Goal: Task Accomplishment & Management: Complete application form

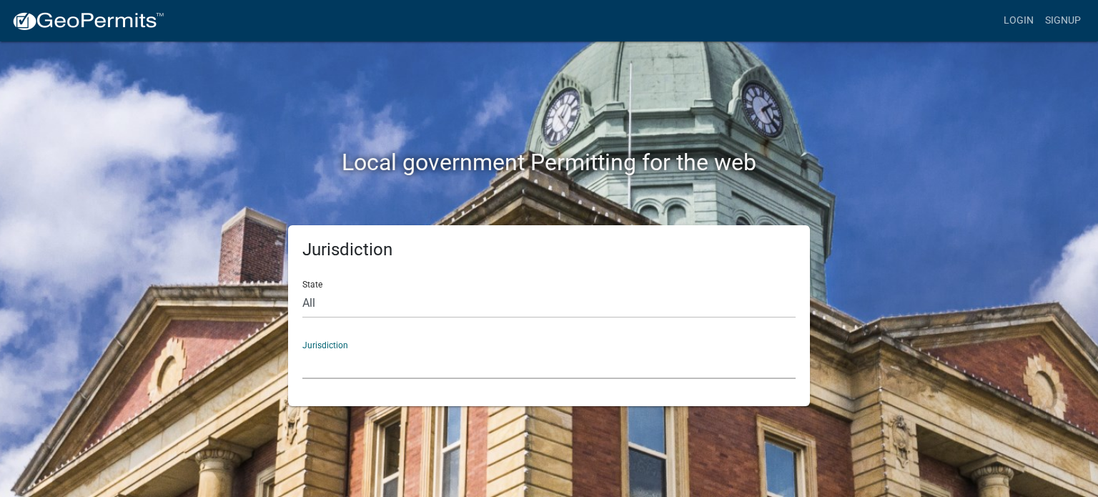
click at [385, 376] on select "[GEOGRAPHIC_DATA], [US_STATE] [GEOGRAPHIC_DATA], [US_STATE][PERSON_NAME][GEOGRA…" at bounding box center [548, 364] width 493 height 29
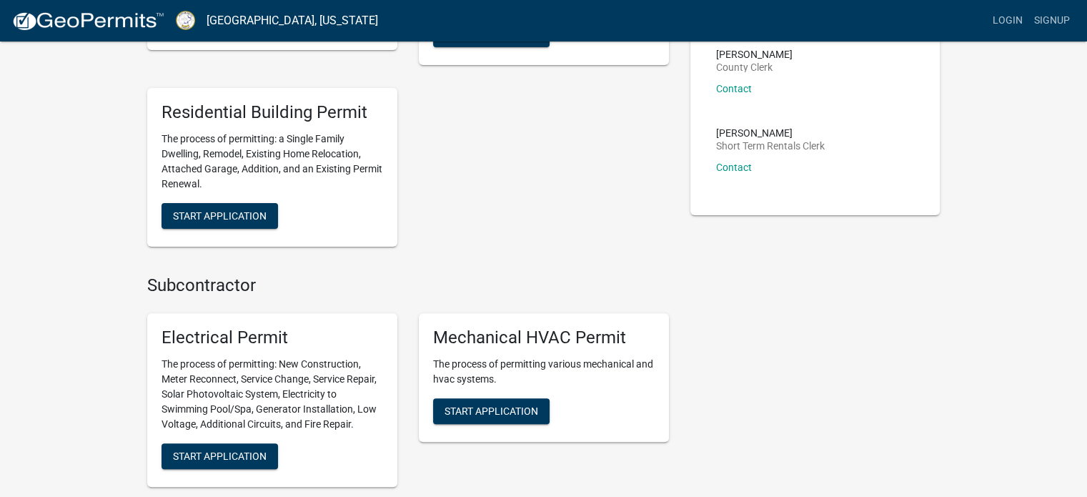
scroll to position [643, 0]
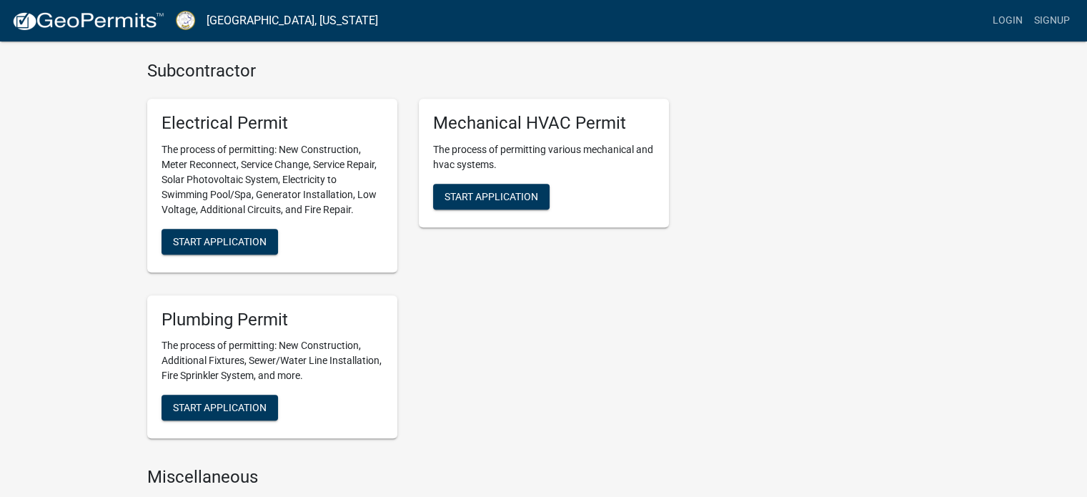
click at [255, 393] on div "Plumbing Permit The process of permitting: New Construction, Additional Fixture…" at bounding box center [272, 367] width 250 height 144
click at [247, 407] on span "Start Application" at bounding box center [220, 407] width 94 height 11
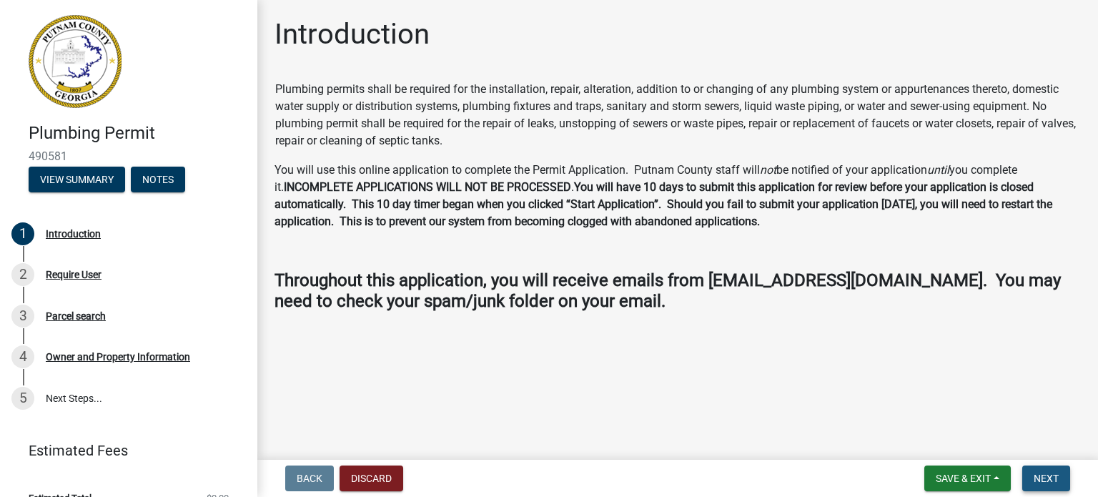
click at [1055, 485] on button "Next" at bounding box center [1046, 478] width 48 height 26
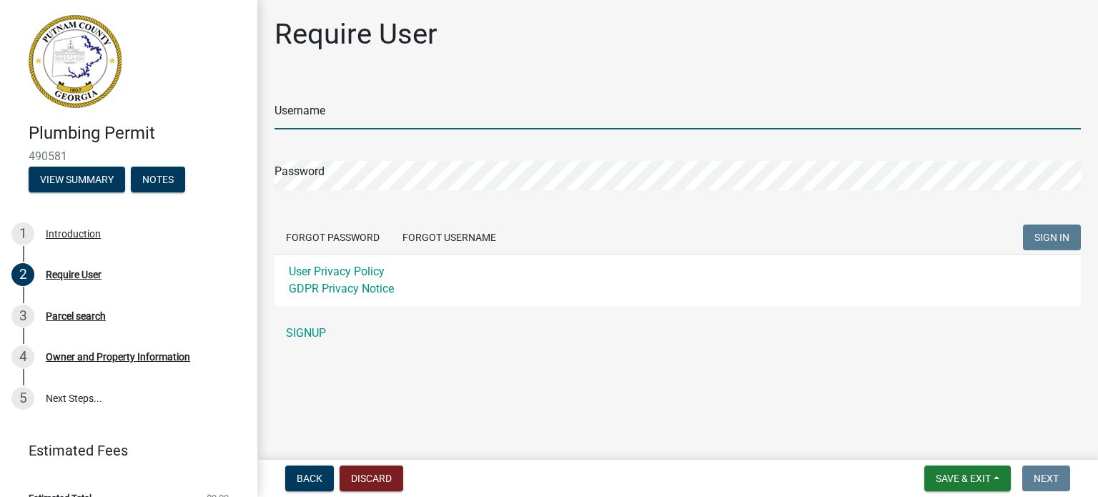
type input "x-streamplumbinginc"
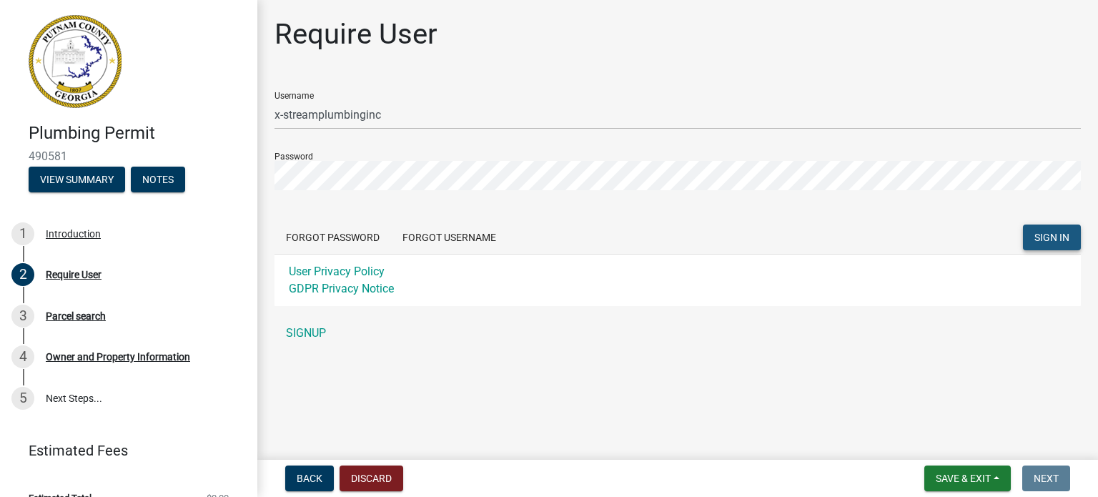
click at [1040, 243] on button "SIGN IN" at bounding box center [1052, 238] width 58 height 26
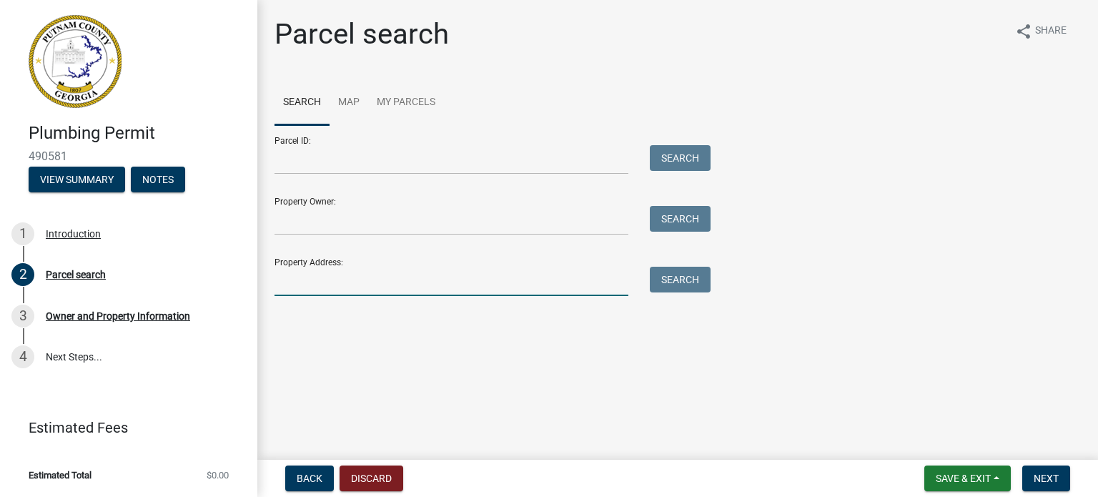
click at [389, 274] on input "Property Address:" at bounding box center [452, 281] width 354 height 29
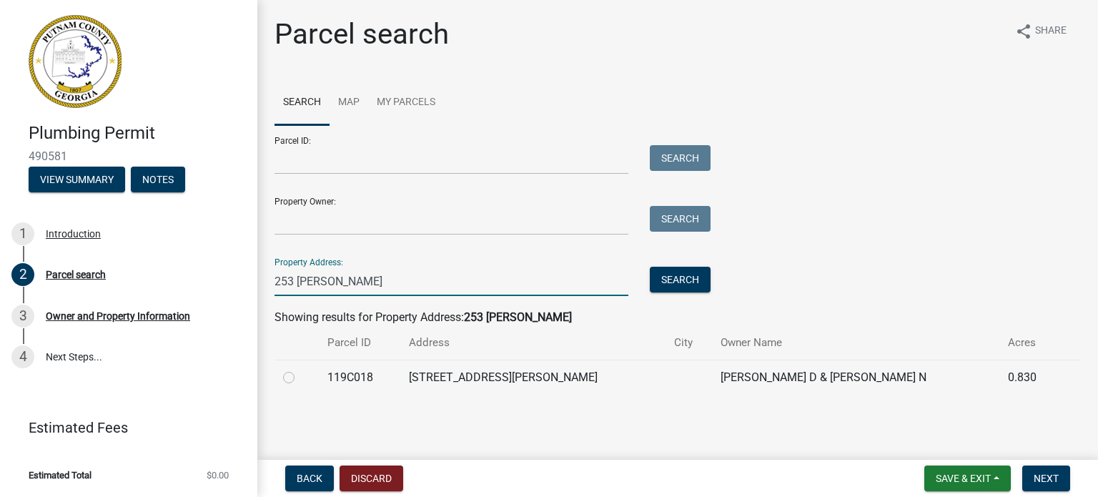
type input "253 [PERSON_NAME]"
click at [300, 369] on label at bounding box center [300, 369] width 0 height 0
click at [300, 374] on input "radio" at bounding box center [304, 373] width 9 height 9
radio input "true"
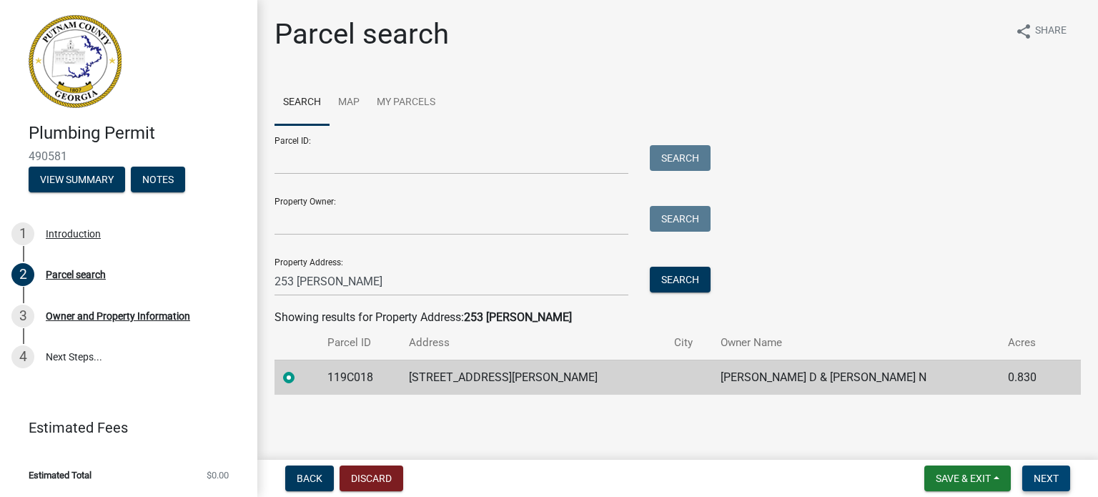
click at [1039, 477] on span "Next" at bounding box center [1046, 478] width 25 height 11
click at [1054, 479] on span "Next" at bounding box center [1046, 478] width 25 height 11
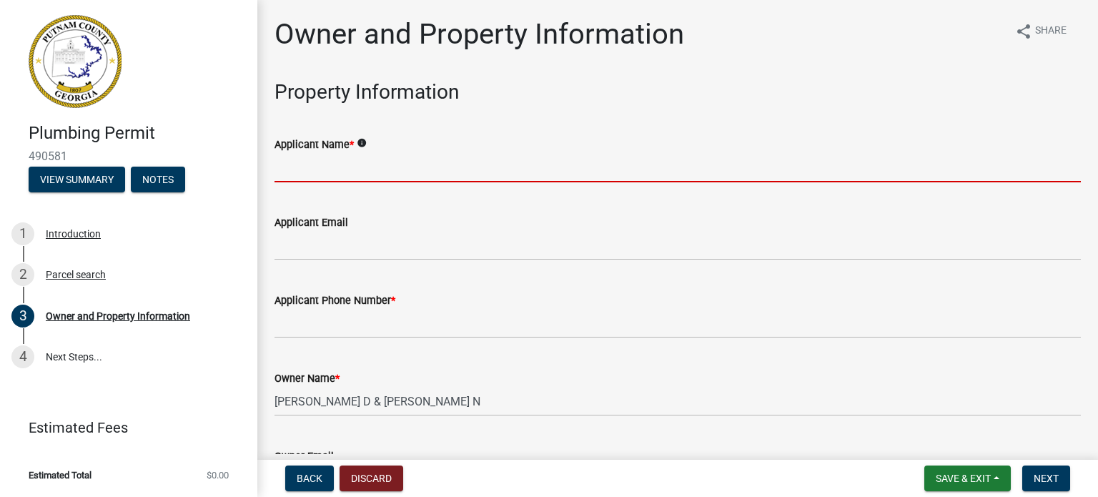
click at [478, 159] on input "Applicant Name *" at bounding box center [678, 167] width 806 height 29
type input "[PERSON_NAME]"
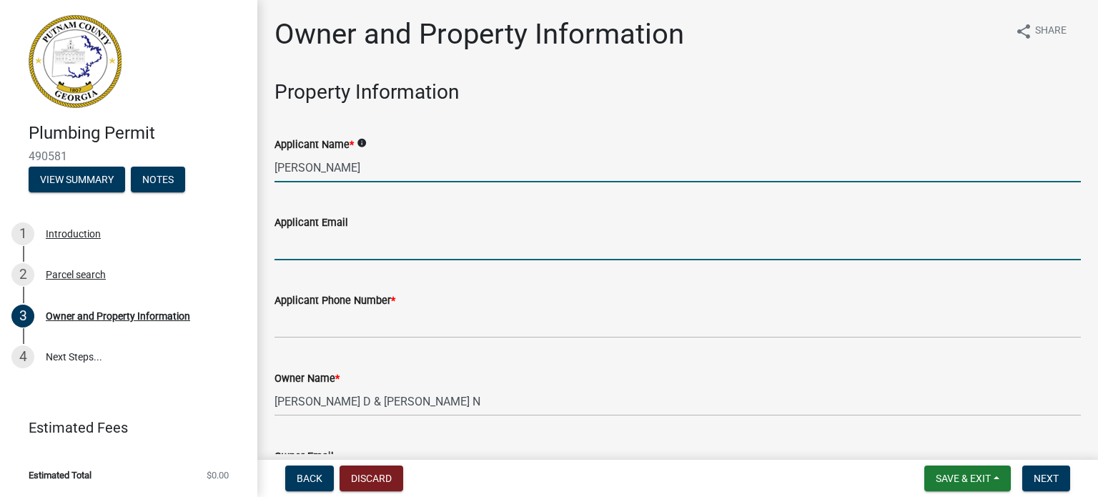
click at [388, 245] on input "Applicant Email" at bounding box center [678, 245] width 806 height 29
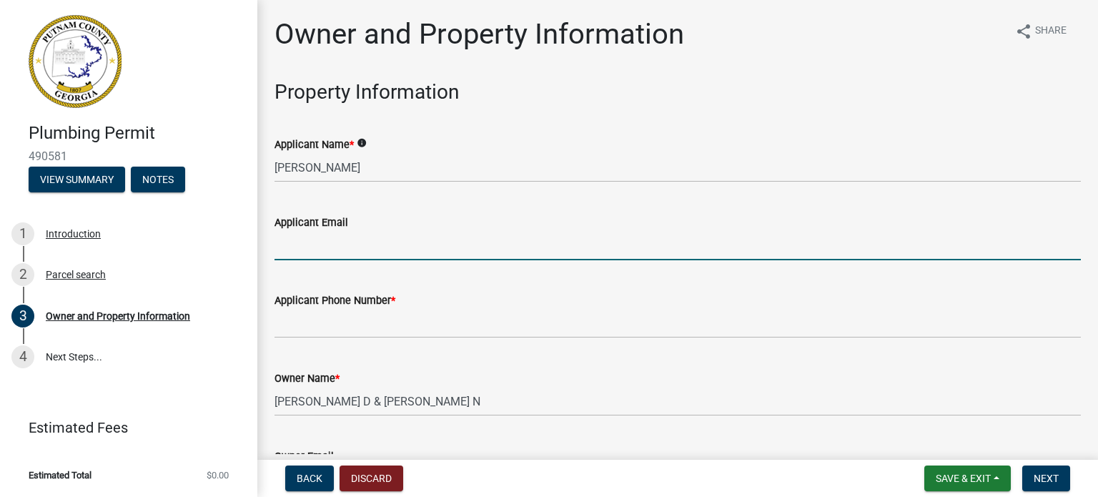
type input "[EMAIL_ADDRESS][DOMAIN_NAME]"
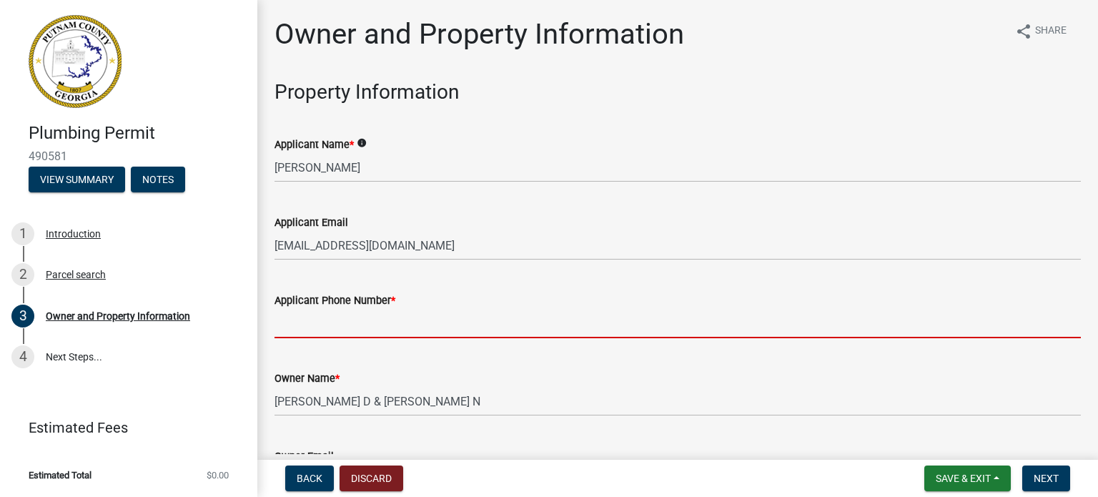
click at [389, 326] on input "Applicant Phone Number *" at bounding box center [678, 323] width 806 height 29
type input "7067520805"
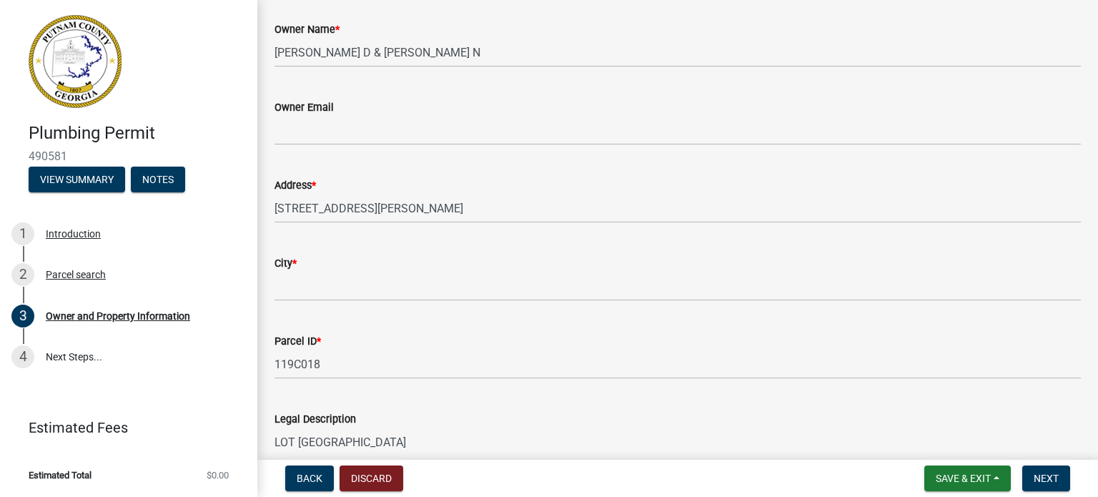
scroll to position [500, 0]
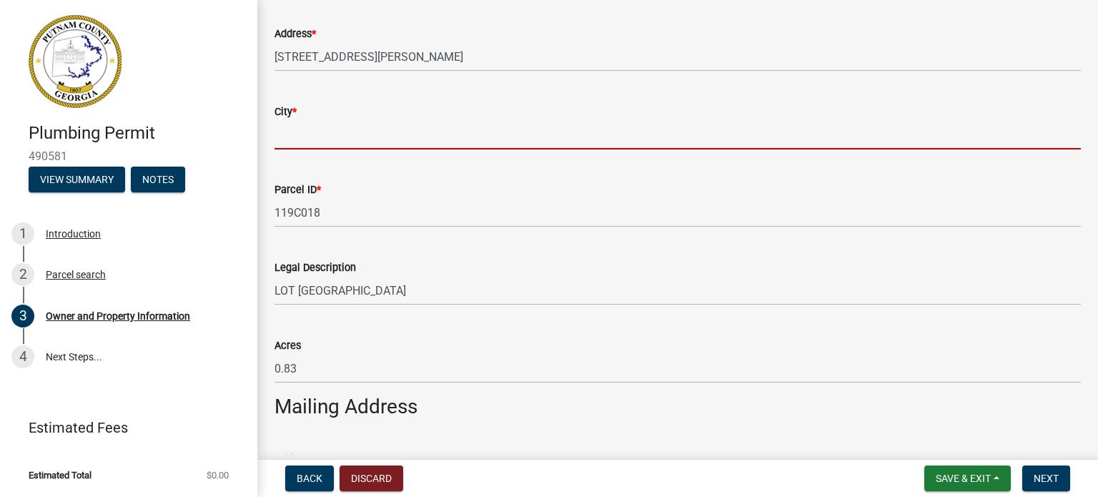
click at [369, 126] on input "City *" at bounding box center [678, 134] width 806 height 29
type input "Eatonton"
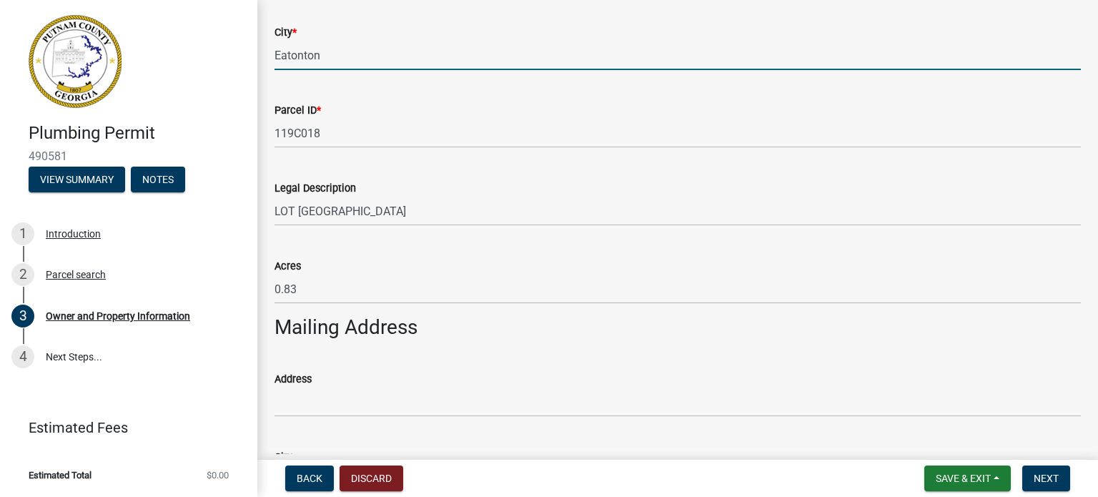
scroll to position [786, 0]
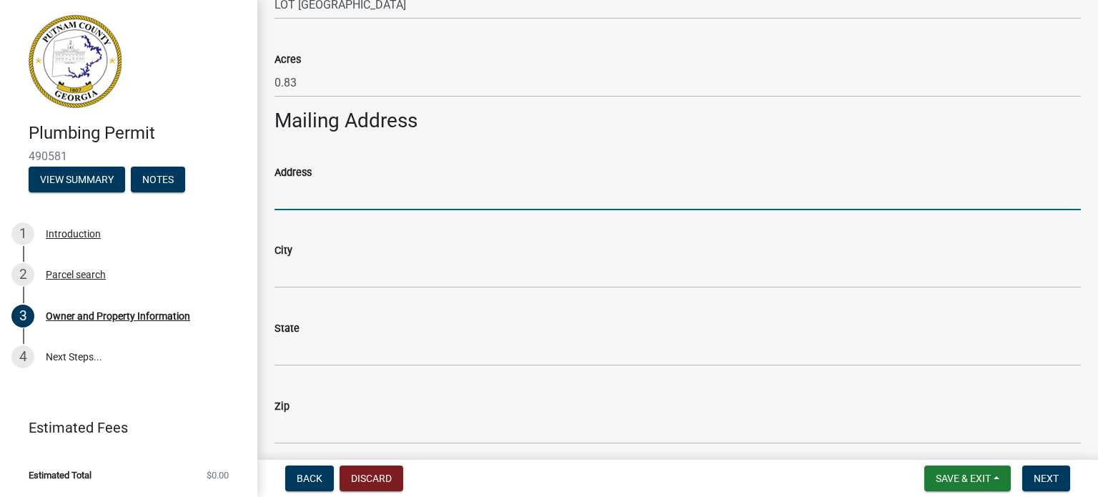
click at [362, 196] on input "Address" at bounding box center [678, 195] width 806 height 29
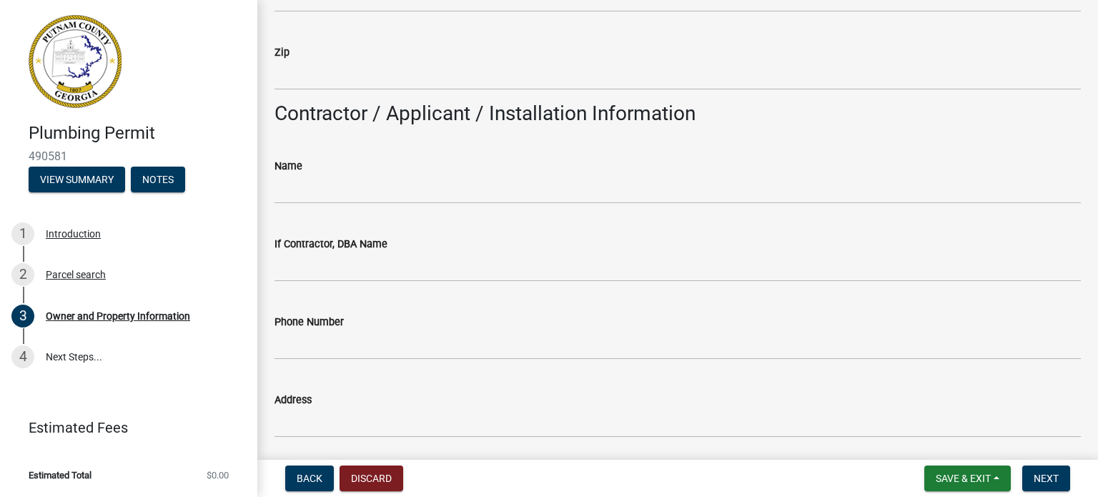
scroll to position [1144, 0]
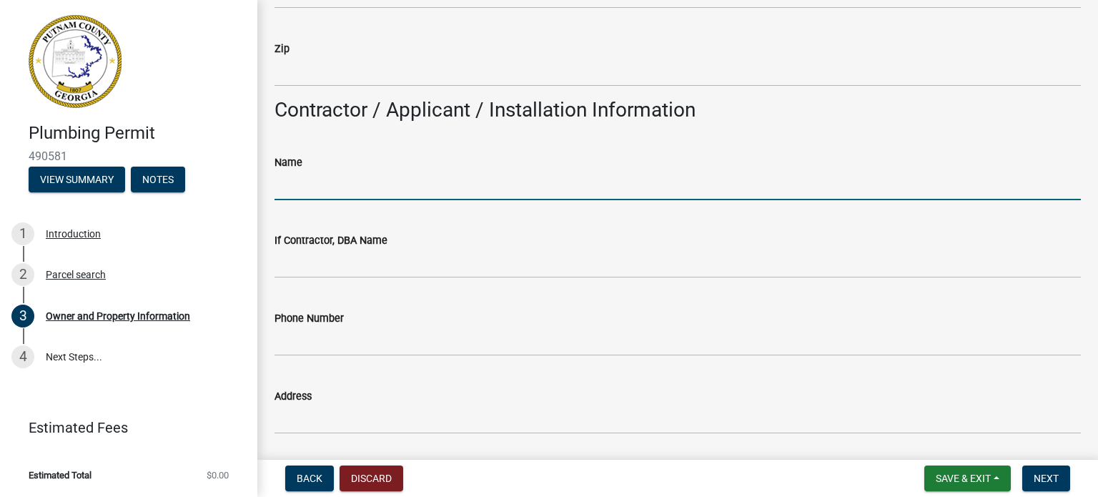
click at [362, 191] on input "Name" at bounding box center [678, 185] width 806 height 29
type input "X-Stream Plumbing Inc"
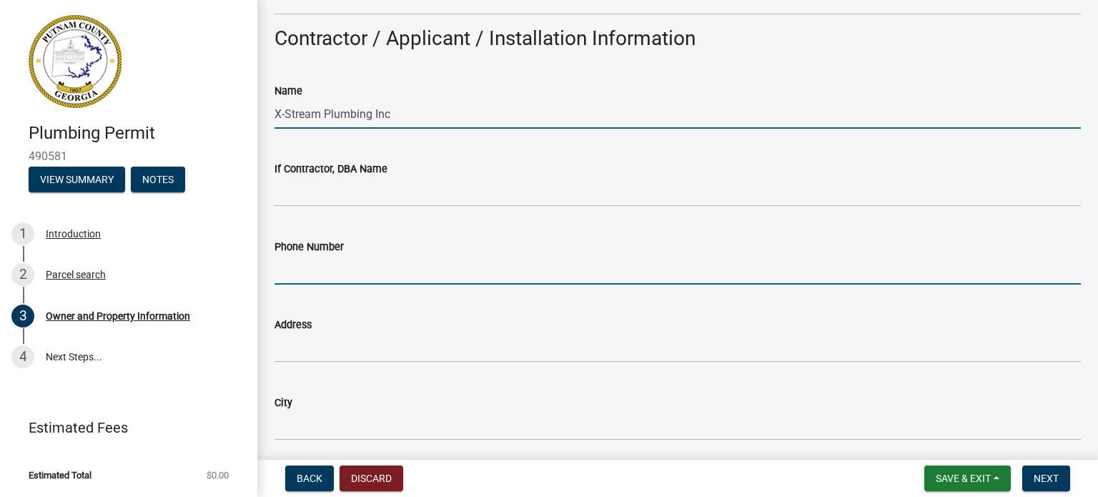
click at [350, 280] on input "Phone Number" at bounding box center [678, 269] width 806 height 29
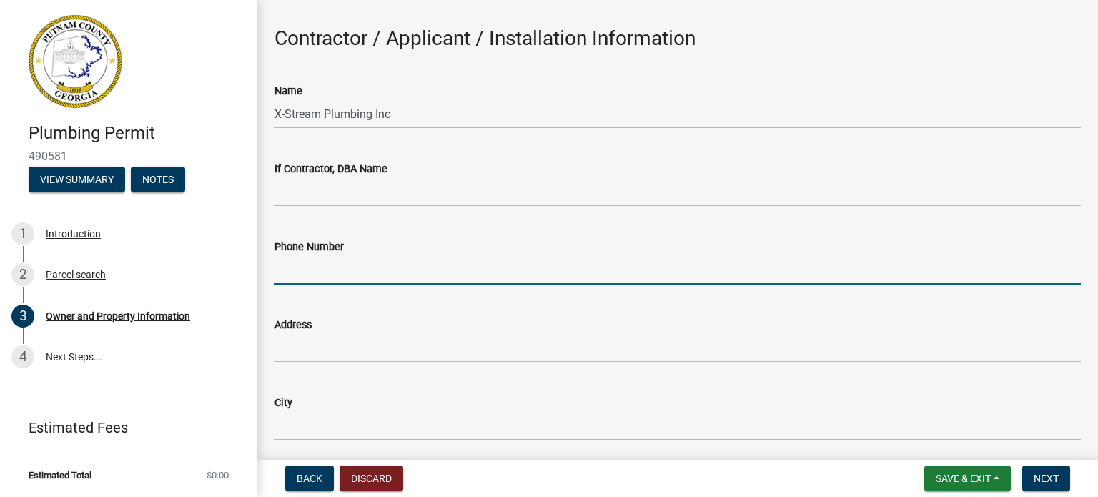
type input "7067520805"
click at [352, 331] on div "Address" at bounding box center [678, 324] width 806 height 17
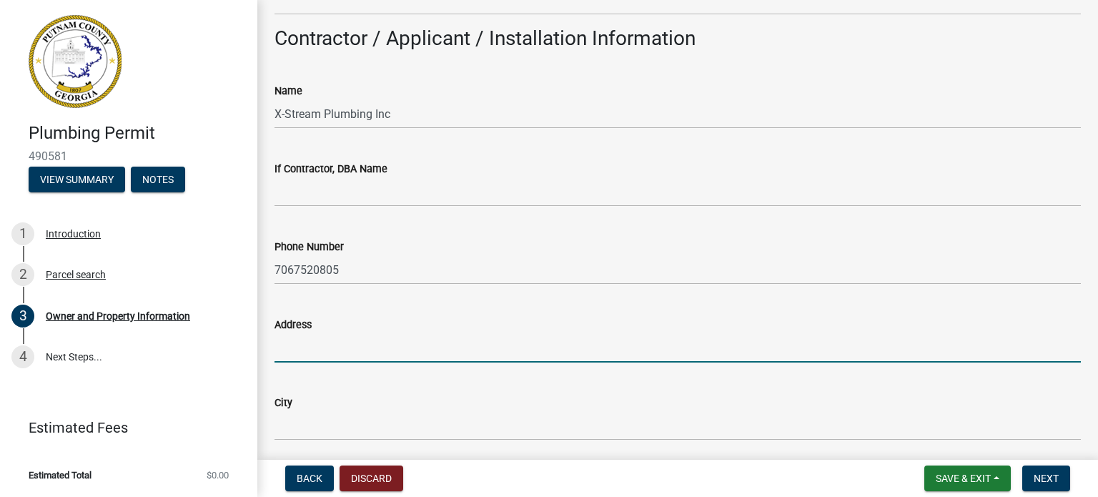
drag, startPoint x: 355, startPoint y: 346, endPoint x: 355, endPoint y: 355, distance: 9.3
click at [355, 346] on input "Address" at bounding box center [678, 347] width 806 height 29
type input "[GEOGRAPHIC_DATA]"
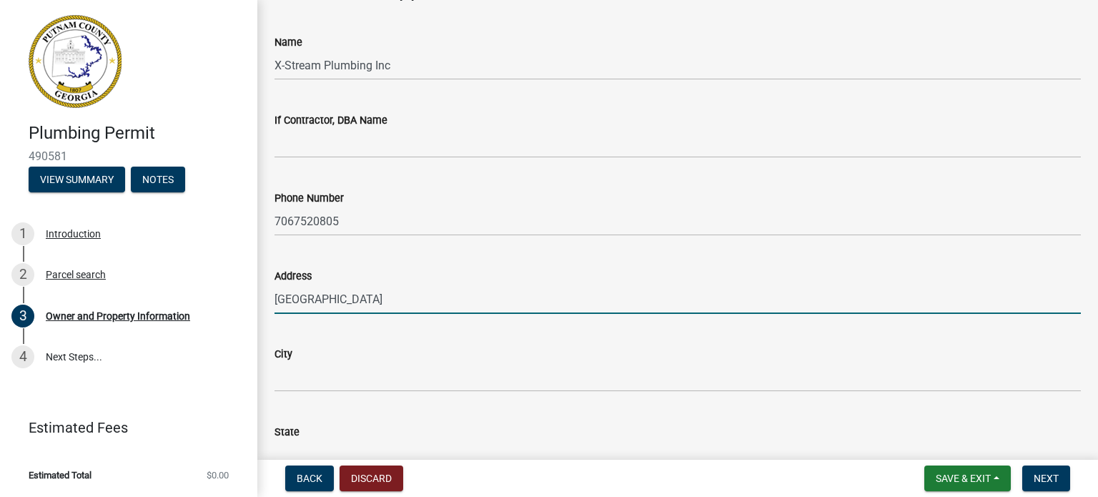
scroll to position [1287, 0]
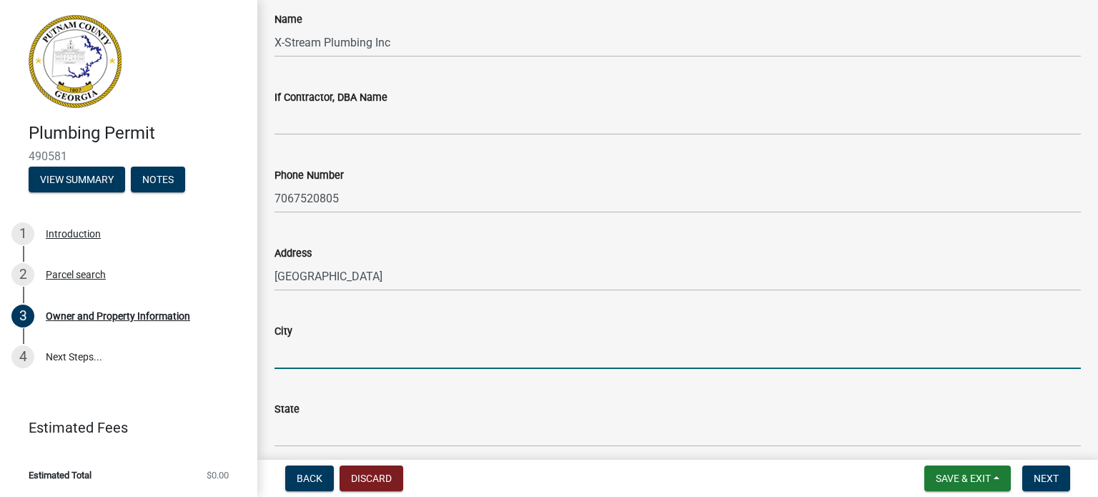
click at [359, 364] on input "City" at bounding box center [678, 354] width 806 height 29
type input "[GEOGRAPHIC_DATA]"
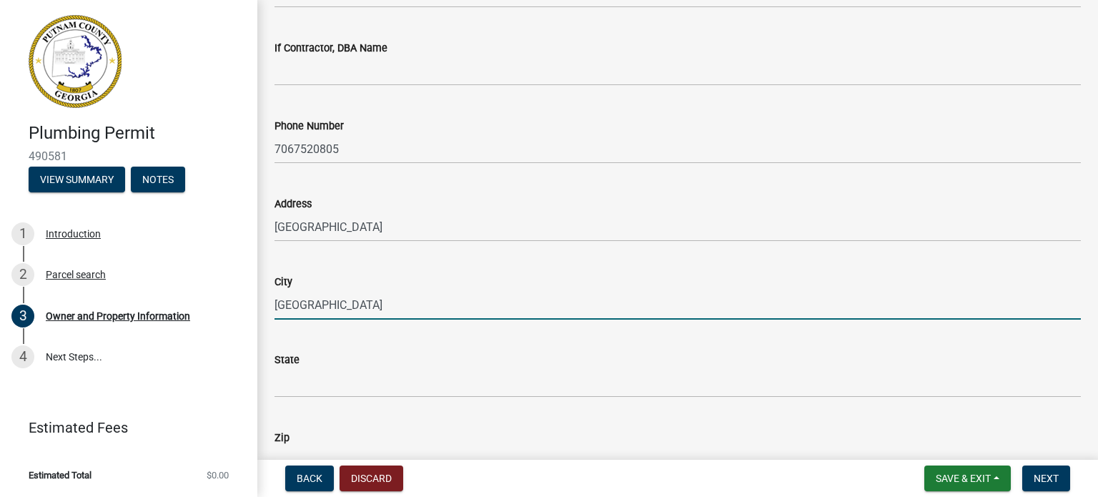
scroll to position [1358, 0]
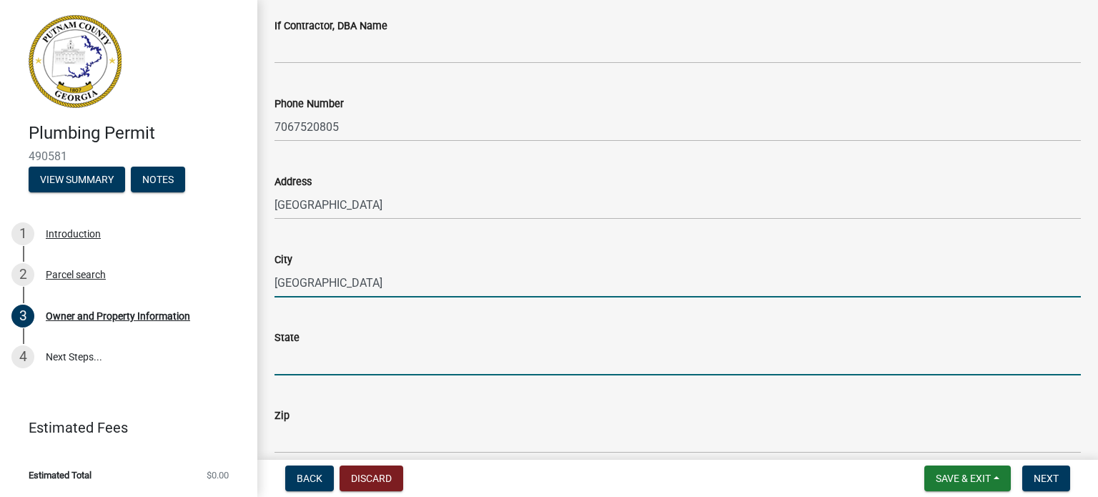
click at [354, 357] on input "State" at bounding box center [678, 360] width 806 height 29
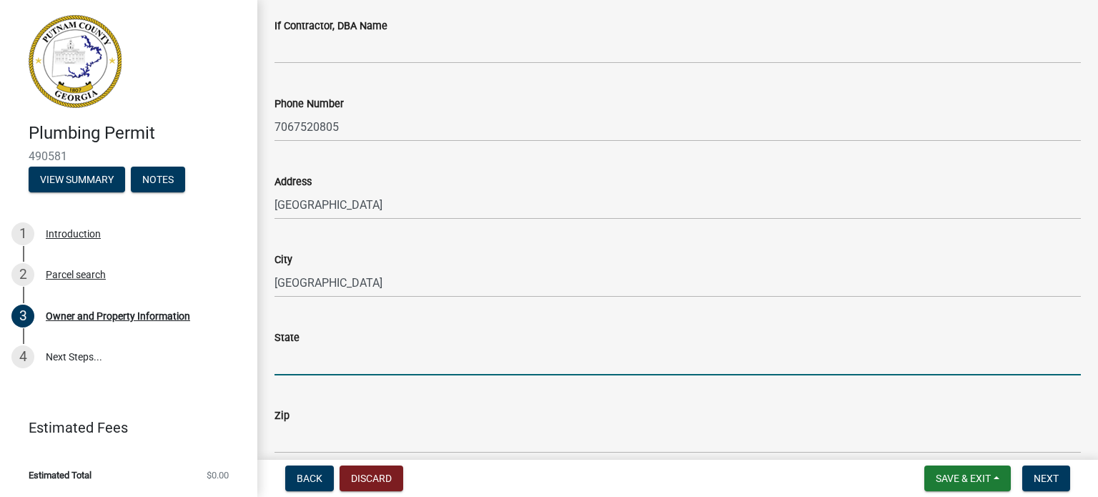
type input "Ga"
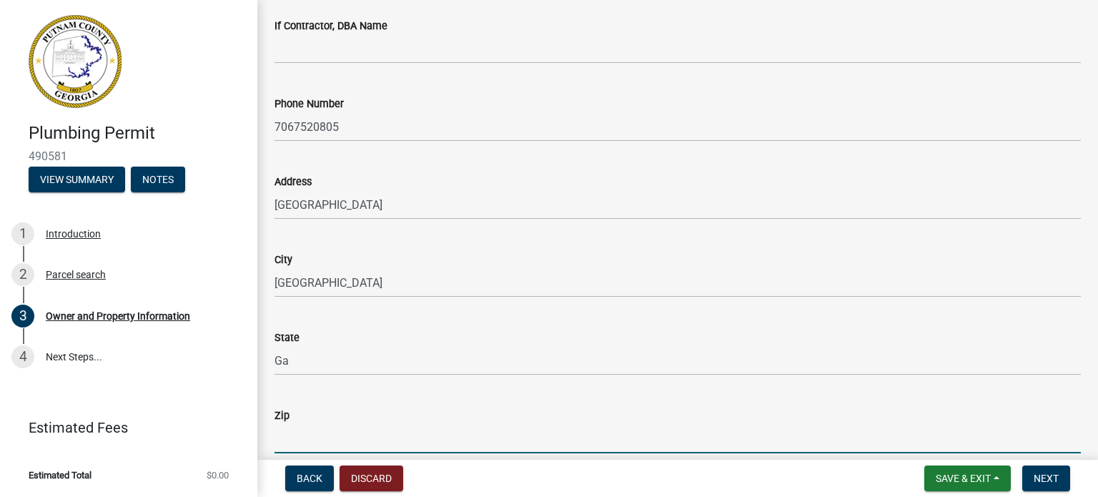
click at [354, 438] on input "Zip" at bounding box center [678, 438] width 806 height 29
type input "30650"
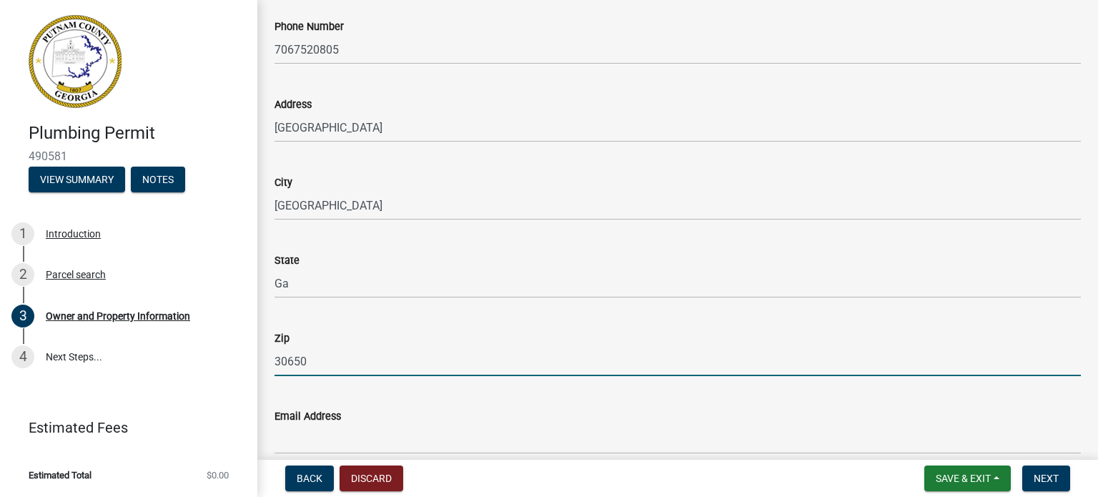
scroll to position [1573, 0]
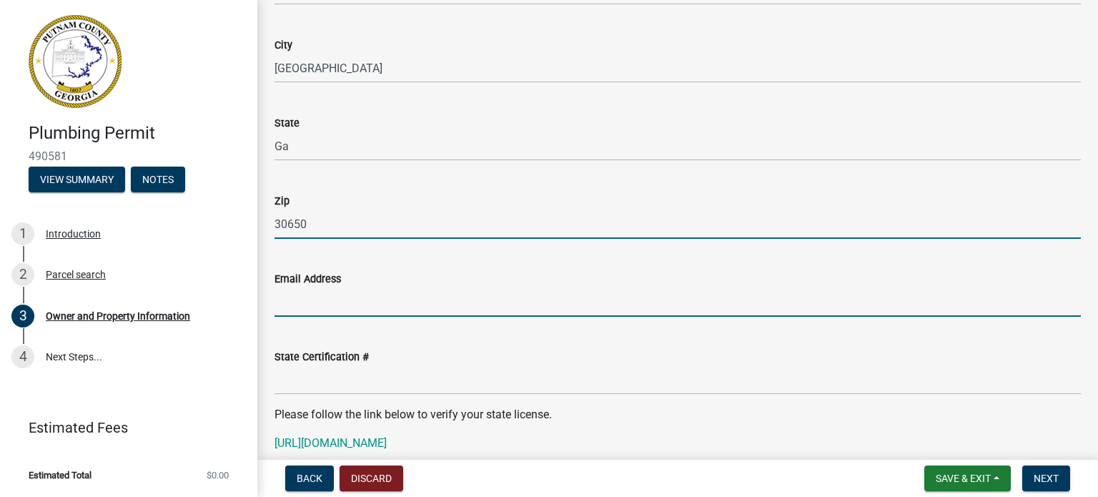
click at [355, 297] on input "Email Address" at bounding box center [678, 301] width 806 height 29
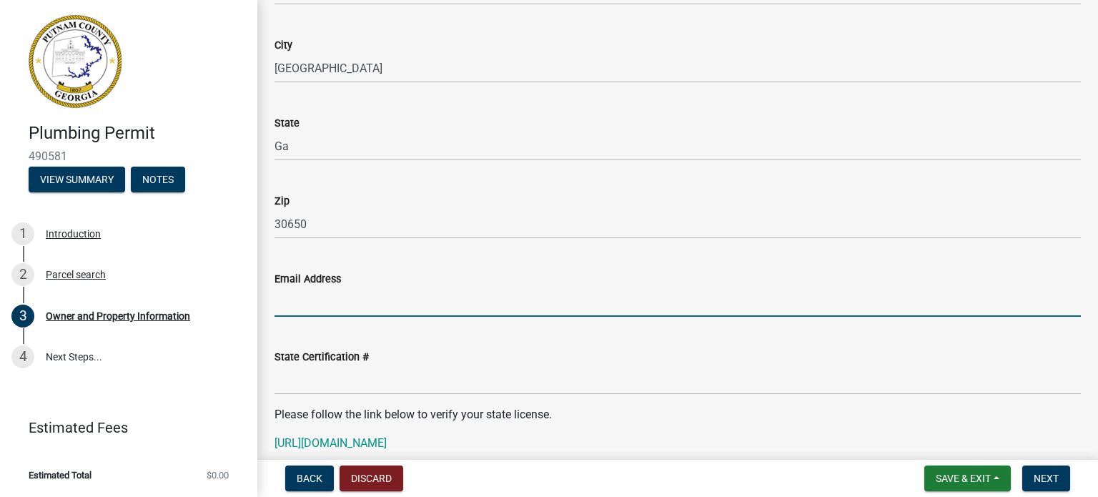
type input "[EMAIL_ADDRESS][DOMAIN_NAME]"
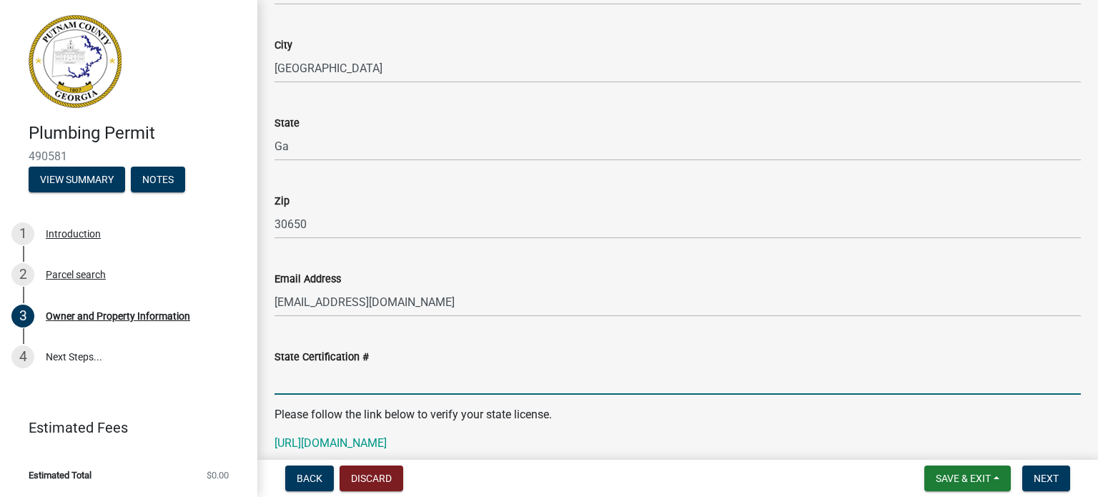
click at [355, 379] on input "State Certification #" at bounding box center [678, 379] width 806 height 29
type input "MP209706"
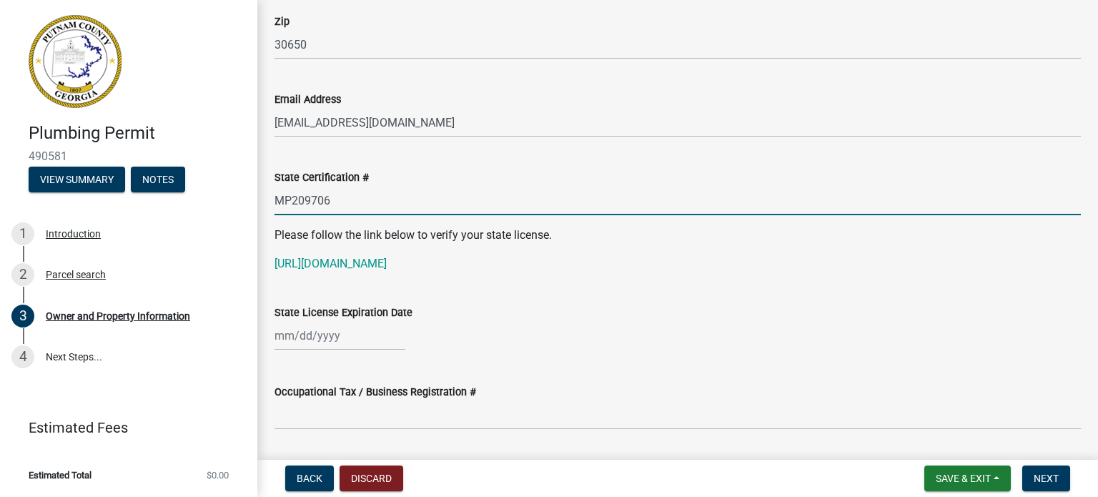
scroll to position [1787, 0]
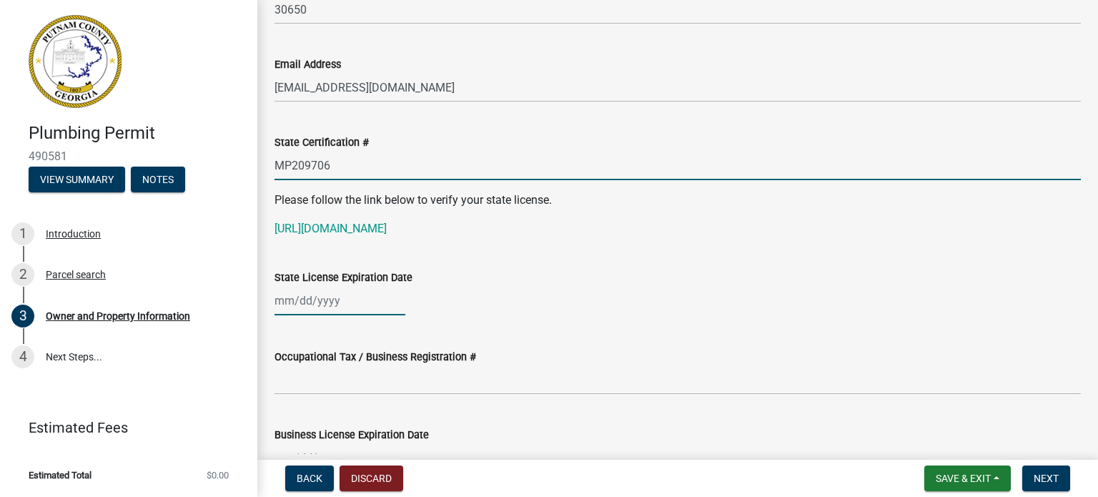
click at [275, 292] on div at bounding box center [340, 300] width 131 height 29
select select "10"
select select "2025"
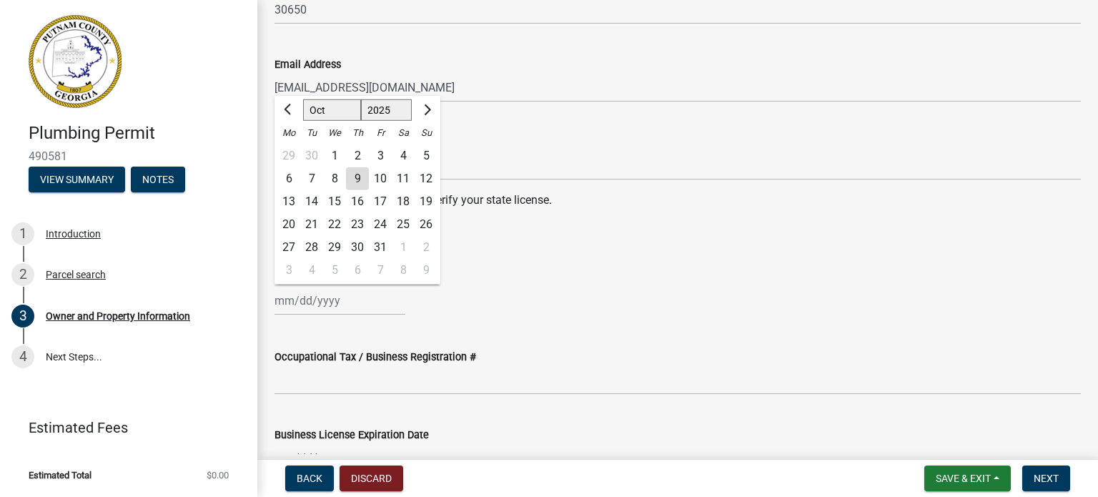
click at [340, 109] on select "Jan Feb Mar Apr May Jun [DATE] Aug Sep Oct Nov Dec" at bounding box center [332, 109] width 58 height 21
select select "11"
click at [303, 99] on select "Jan Feb Mar Apr May Jun [DATE] Aug Sep Oct Nov Dec" at bounding box center [332, 109] width 58 height 21
click at [423, 243] on div "30" at bounding box center [426, 247] width 23 height 23
type input "[DATE]"
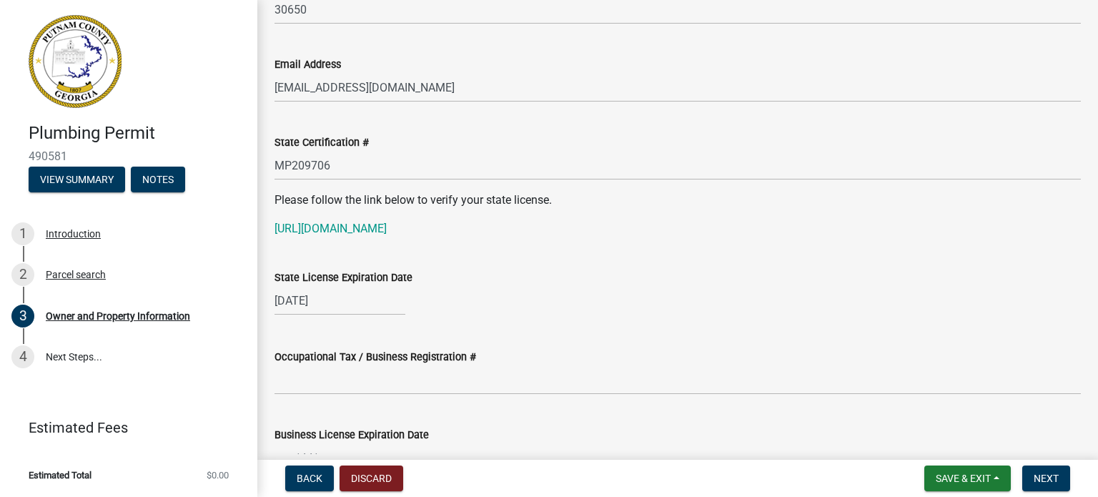
click at [475, 282] on div "State License Expiration Date" at bounding box center [678, 277] width 806 height 17
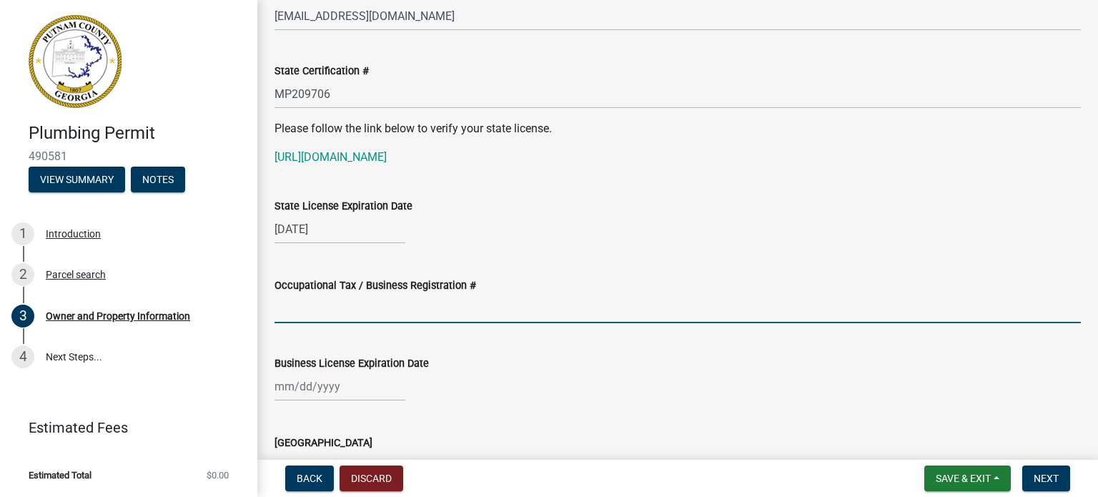
click at [462, 299] on input "Occupational Tax / Business Registration #" at bounding box center [678, 308] width 806 height 29
type input "25-0089"
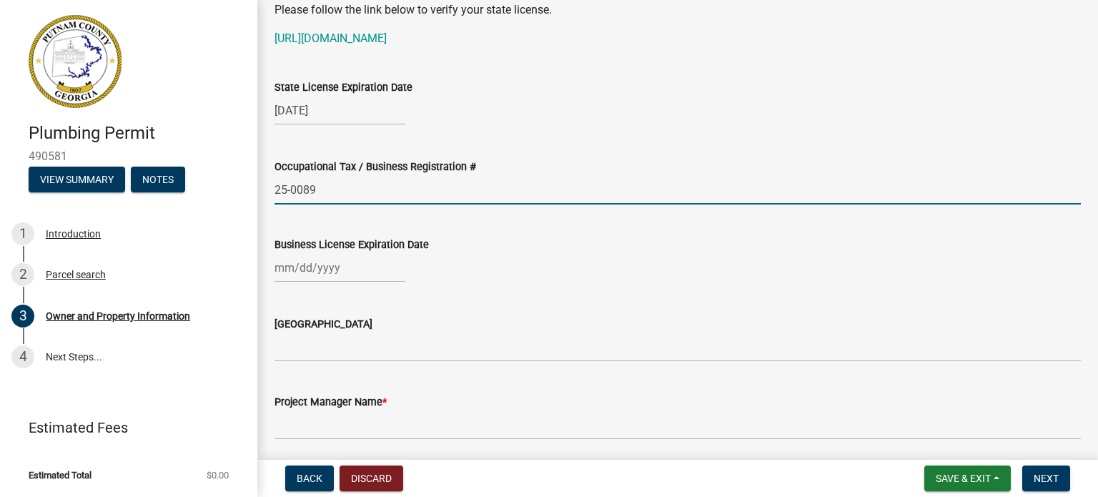
scroll to position [2002, 0]
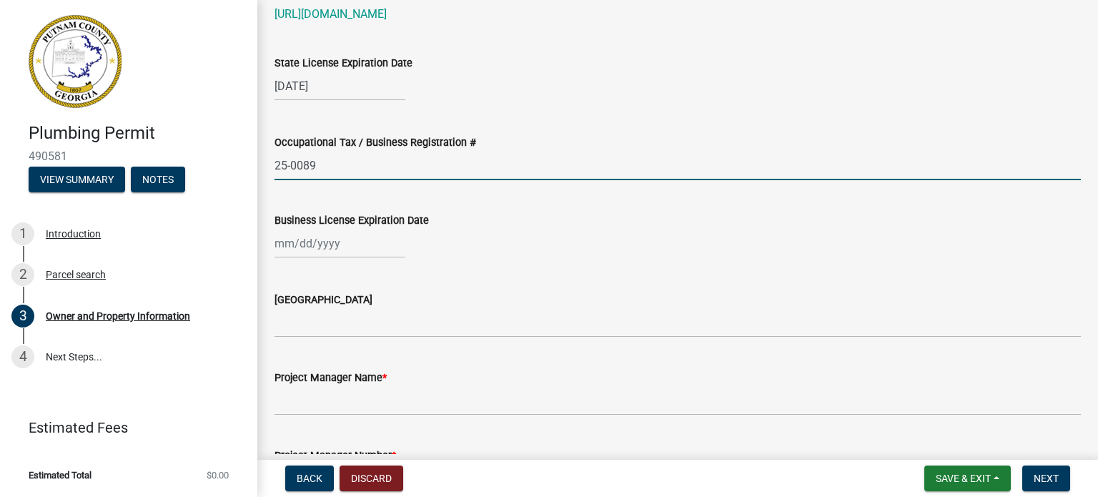
click at [345, 260] on wm-data-entity-input "Business License Expiration Date" at bounding box center [678, 231] width 806 height 79
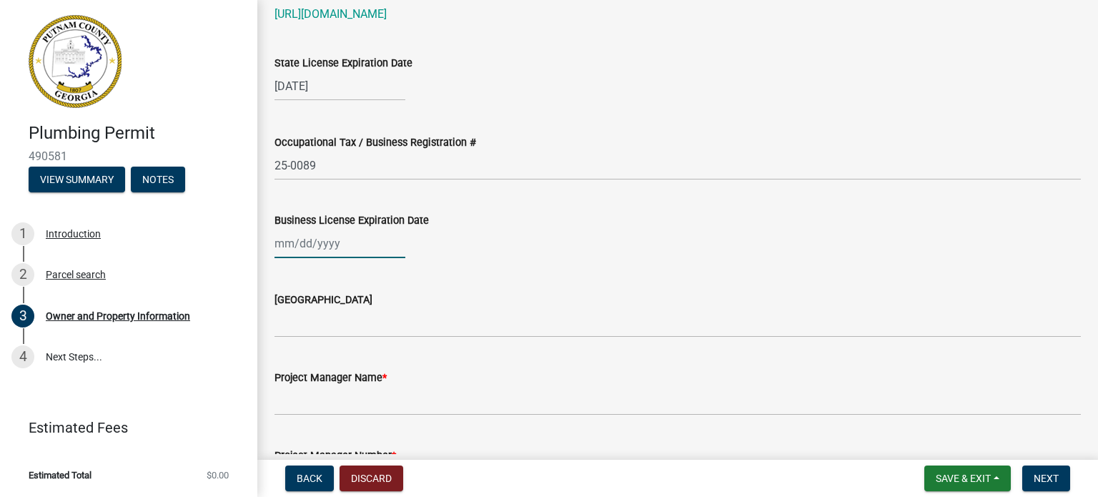
click at [345, 251] on div at bounding box center [340, 243] width 131 height 29
select select "10"
select select "2025"
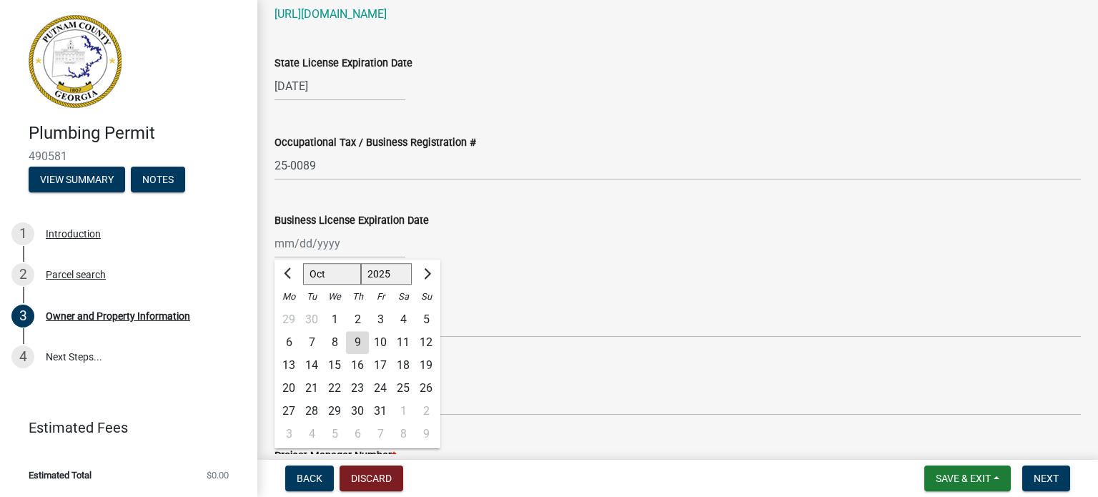
click at [312, 270] on select "Jan Feb Mar Apr May Jun [DATE] Aug Sep Oct Nov Dec" at bounding box center [332, 273] width 58 height 21
select select "12"
click at [303, 263] on select "Jan Feb Mar Apr May Jun [DATE] Aug Sep Oct Nov Dec" at bounding box center [332, 273] width 58 height 21
click at [335, 406] on div "31" at bounding box center [334, 411] width 23 height 23
type input "[DATE]"
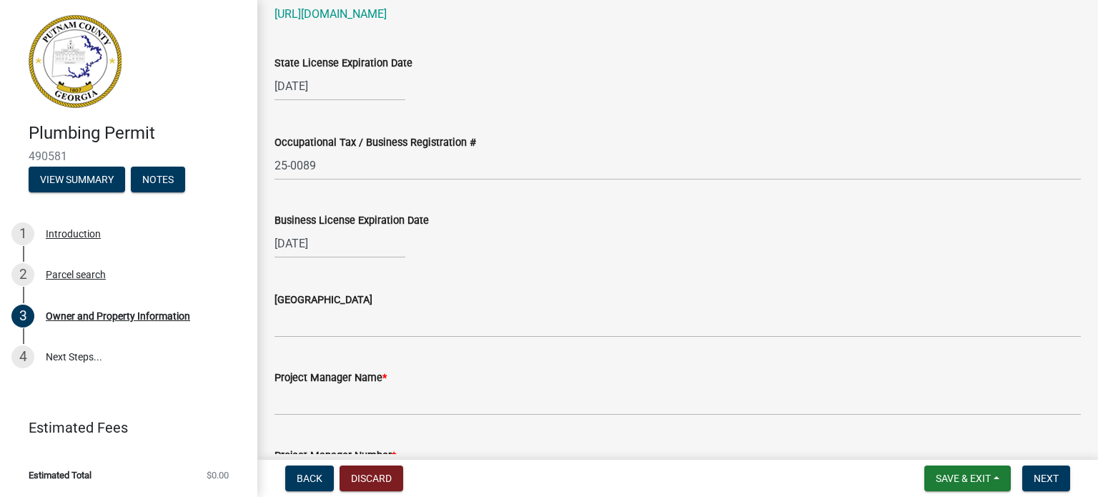
click at [492, 297] on div "[GEOGRAPHIC_DATA]" at bounding box center [678, 299] width 806 height 17
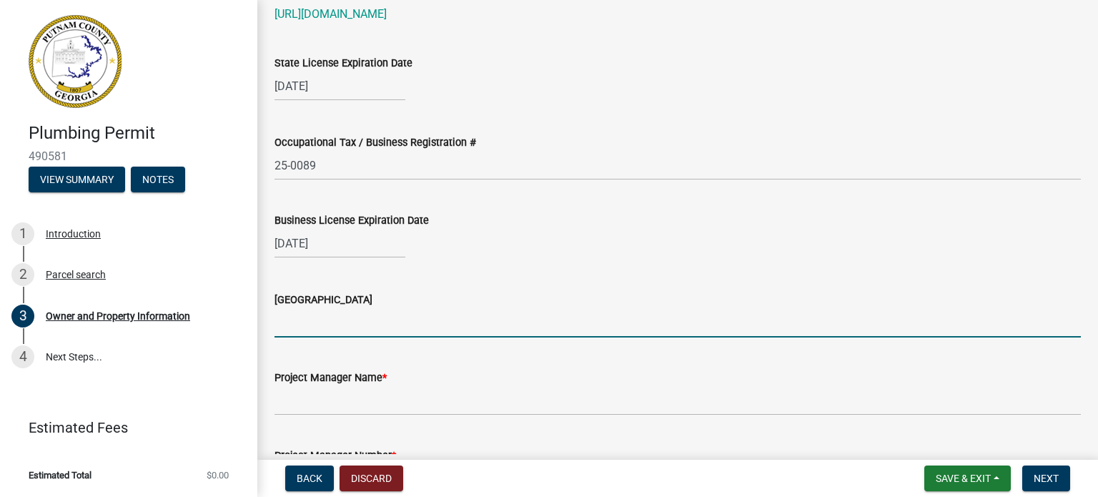
click at [473, 320] on input "[GEOGRAPHIC_DATA]" at bounding box center [678, 322] width 806 height 29
type input "City of [GEOGRAPHIC_DATA]"
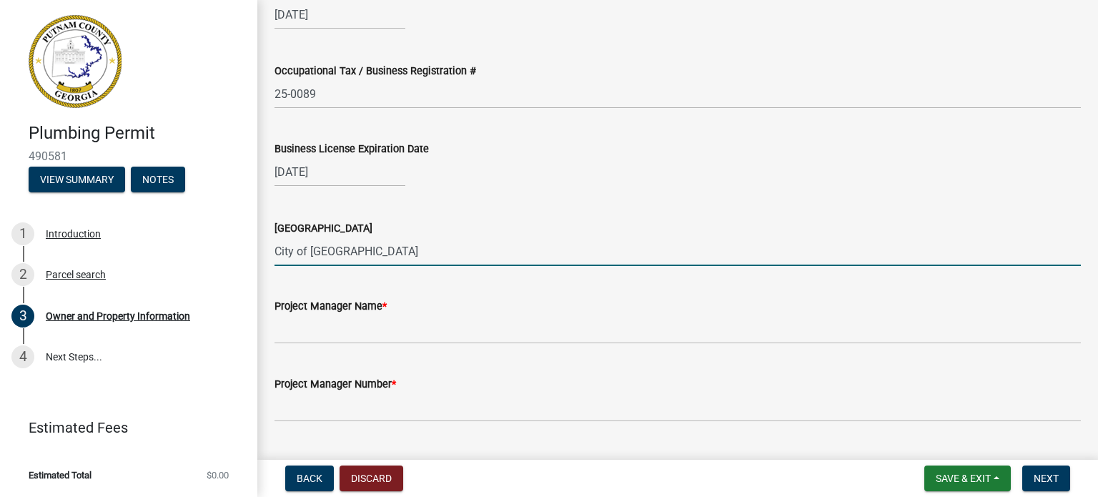
click at [374, 348] on wm-data-entity-input "Project Manager Name *" at bounding box center [678, 316] width 806 height 78
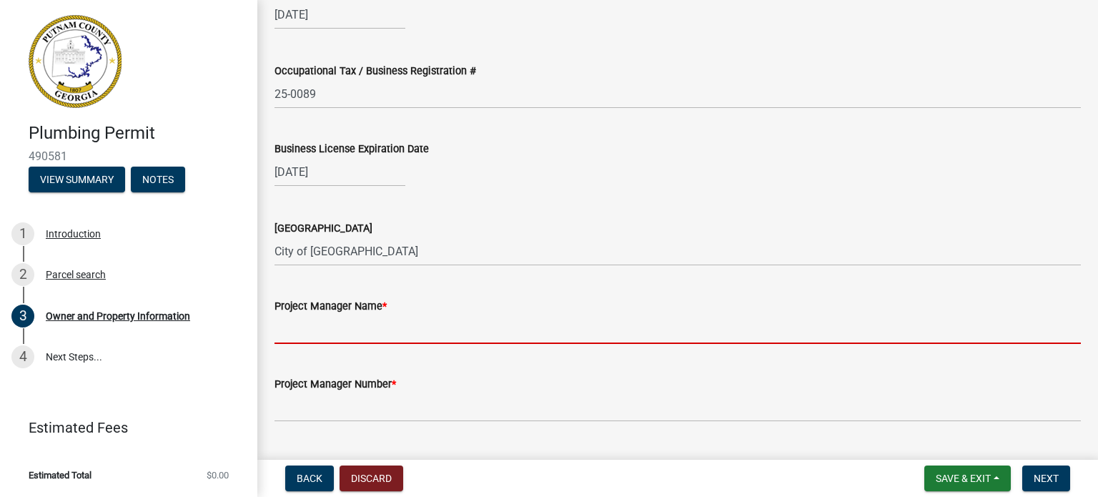
click at [373, 330] on input "Project Manager Name *" at bounding box center [678, 329] width 806 height 29
type input "[PERSON_NAME]"
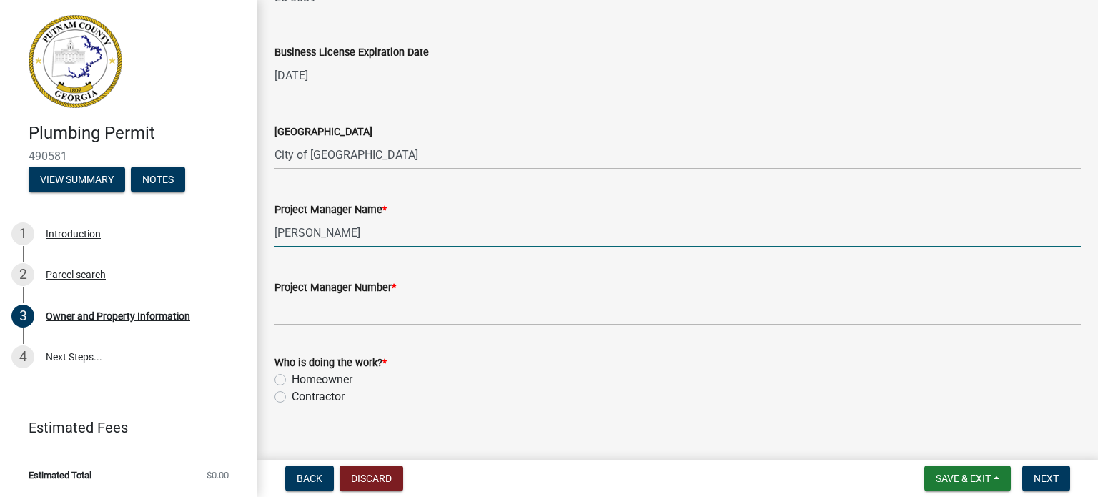
scroll to position [2216, 0]
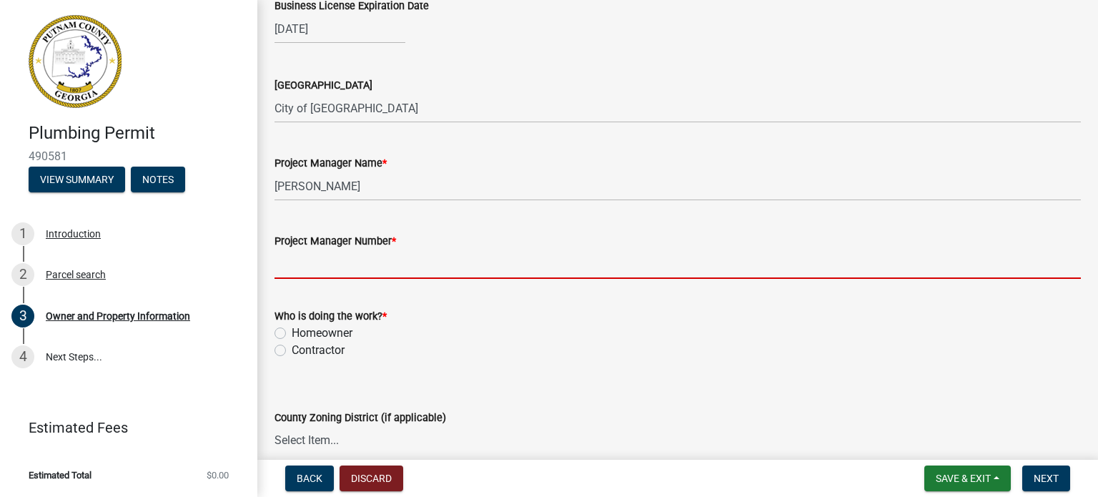
click at [383, 269] on input "Project Manager Number *" at bounding box center [678, 264] width 806 height 29
type input "7705601795"
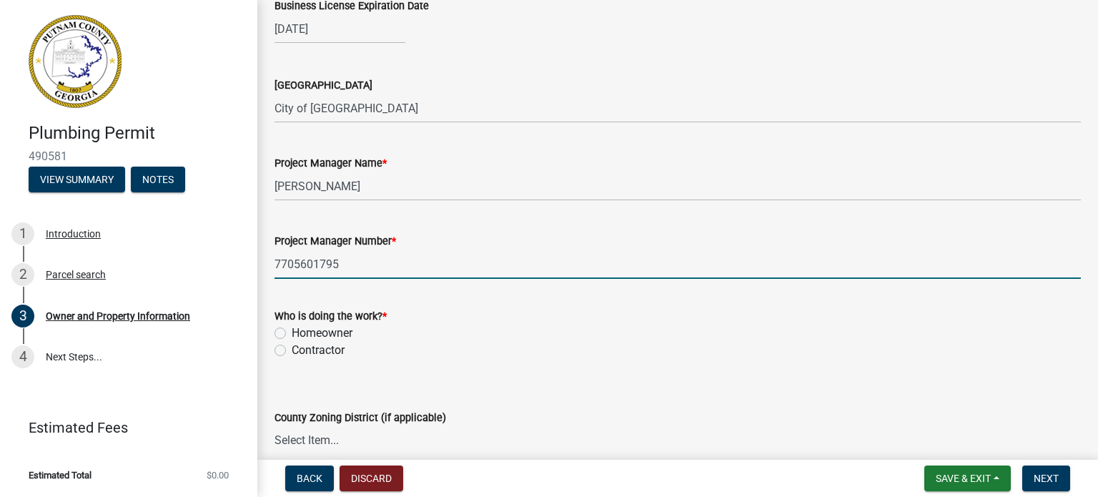
click at [325, 353] on label "Contractor" at bounding box center [318, 350] width 53 height 17
click at [301, 351] on input "Contractor" at bounding box center [296, 346] width 9 height 9
radio input "true"
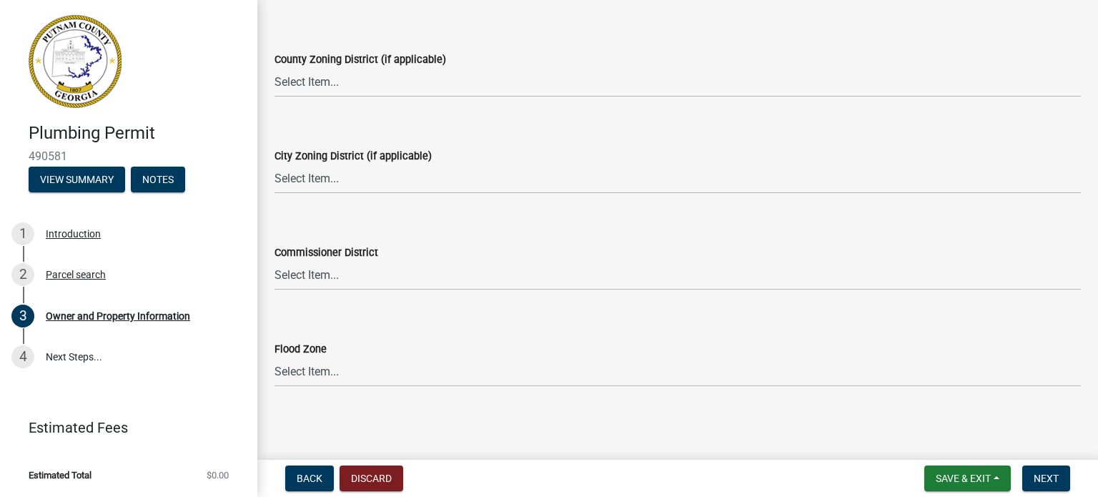
scroll to position [2575, 0]
click at [1052, 481] on span "Next" at bounding box center [1046, 478] width 25 height 11
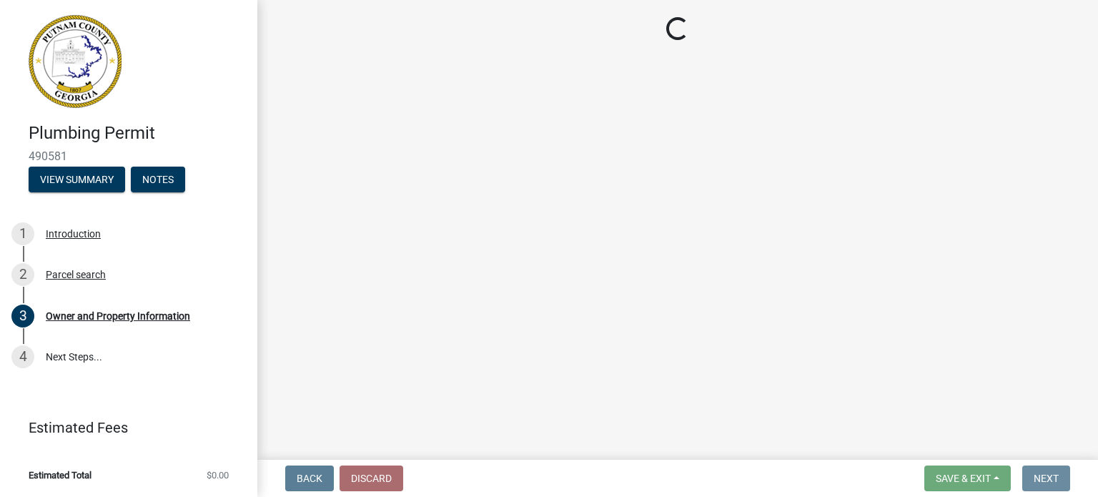
scroll to position [0, 0]
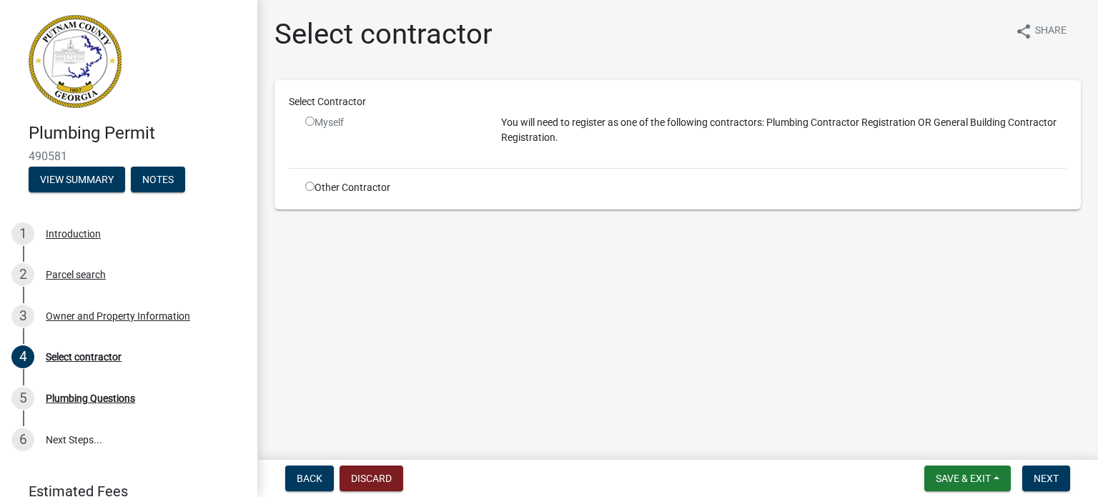
click at [312, 125] on input "radio" at bounding box center [309, 121] width 9 height 9
click at [312, 120] on input "radio" at bounding box center [309, 121] width 9 height 9
radio input "false"
click at [442, 171] on div "Select Contractor Myself You will need to register as one of the following cont…" at bounding box center [678, 144] width 778 height 101
click at [374, 189] on div "Other Contractor" at bounding box center [393, 187] width 196 height 15
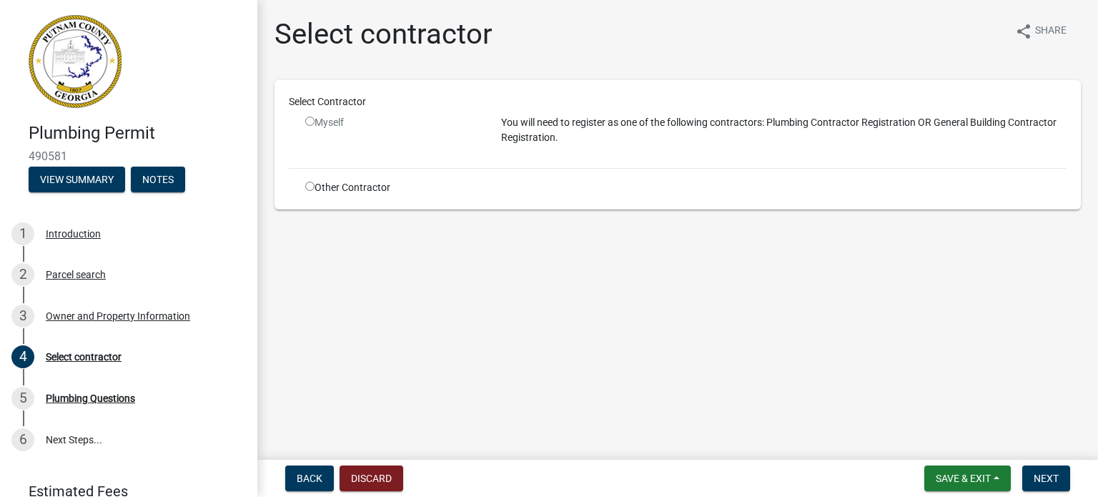
click at [309, 183] on input "radio" at bounding box center [309, 186] width 9 height 9
radio input "true"
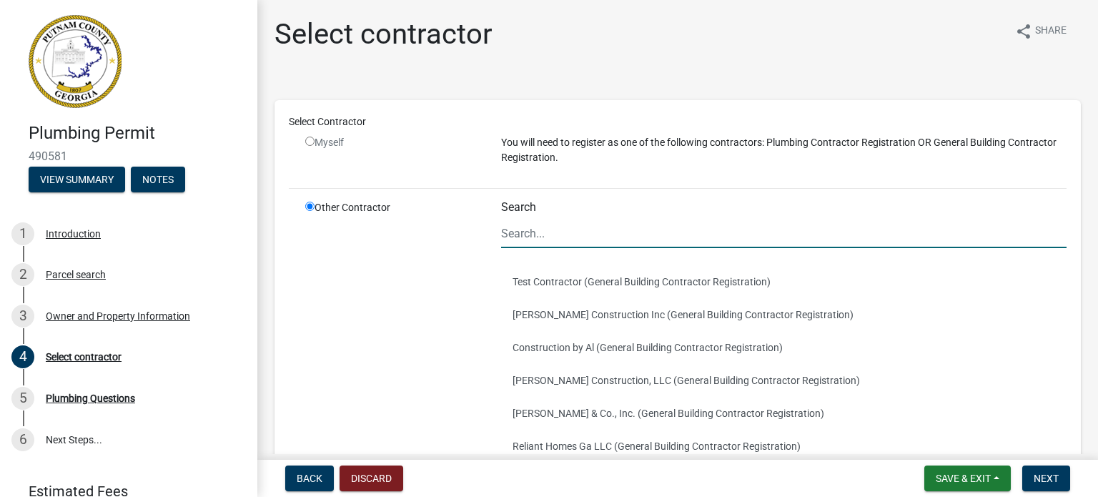
click at [532, 231] on input "Search" at bounding box center [784, 233] width 566 height 29
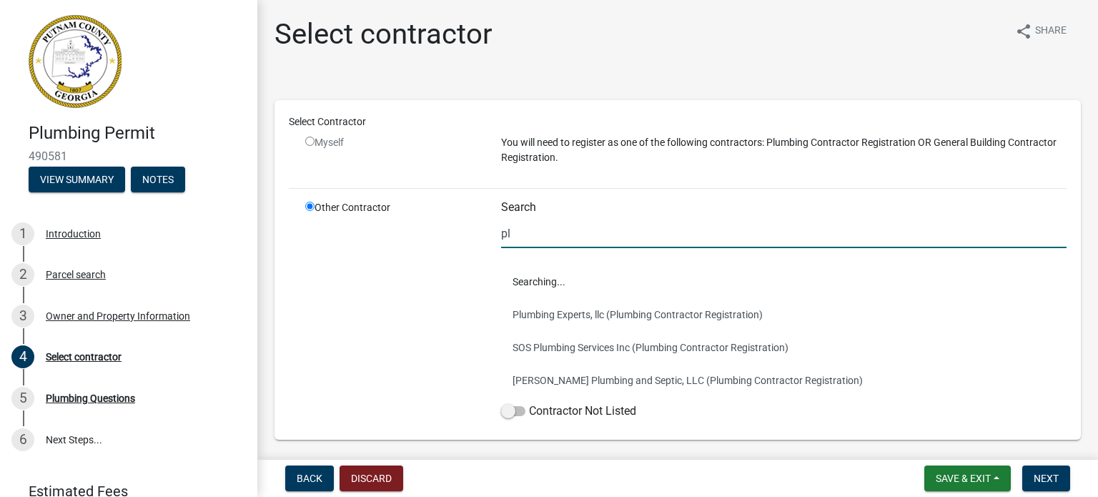
type input "p"
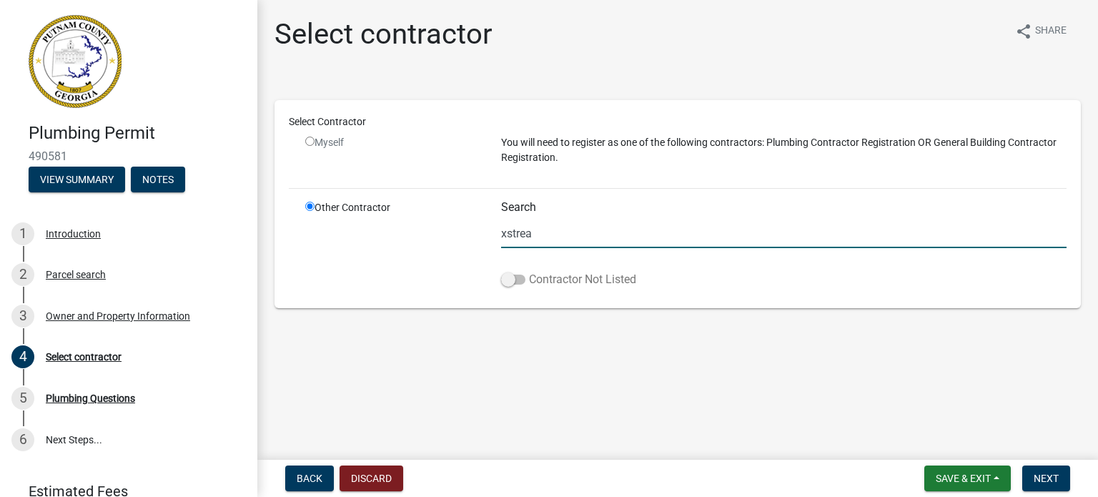
type input "xstrea"
click at [515, 280] on span at bounding box center [513, 280] width 24 height 10
click at [529, 271] on input "Contractor Not Listed" at bounding box center [529, 271] width 0 height 0
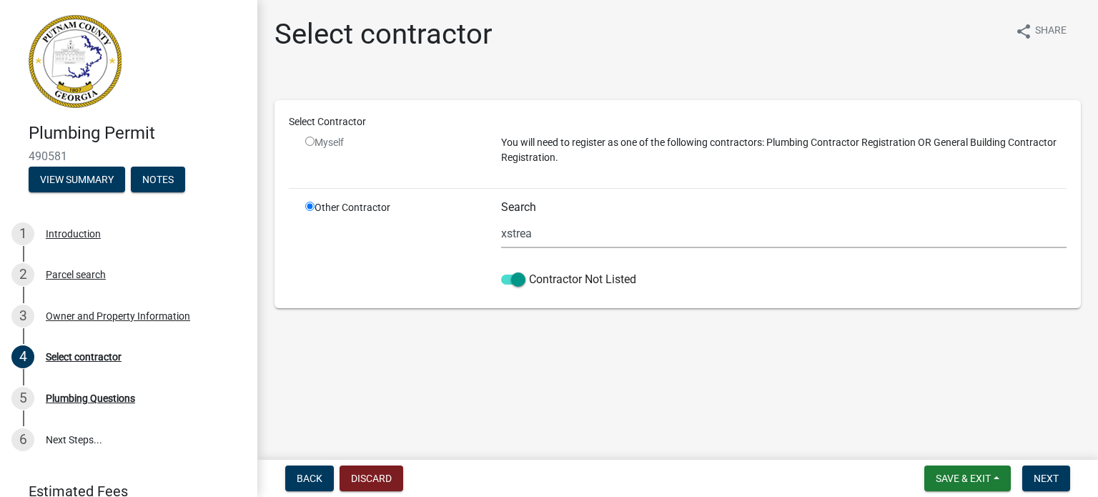
click at [455, 400] on main "Select contractor share Share Select Contractor Myself You will need to registe…" at bounding box center [677, 227] width 841 height 454
click at [1065, 477] on button "Next" at bounding box center [1046, 478] width 48 height 26
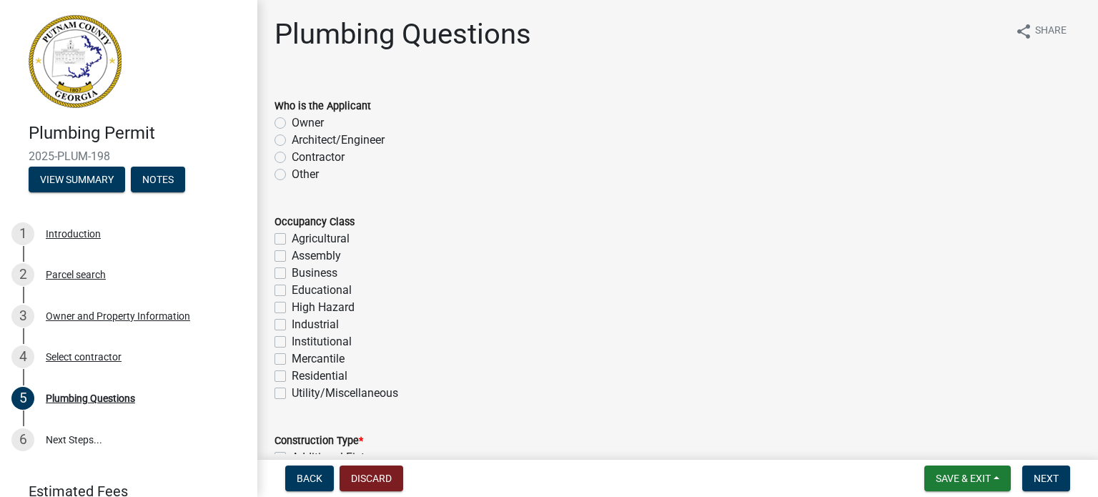
click at [319, 155] on label "Contractor" at bounding box center [318, 157] width 53 height 17
click at [301, 155] on input "Contractor" at bounding box center [296, 153] width 9 height 9
radio input "true"
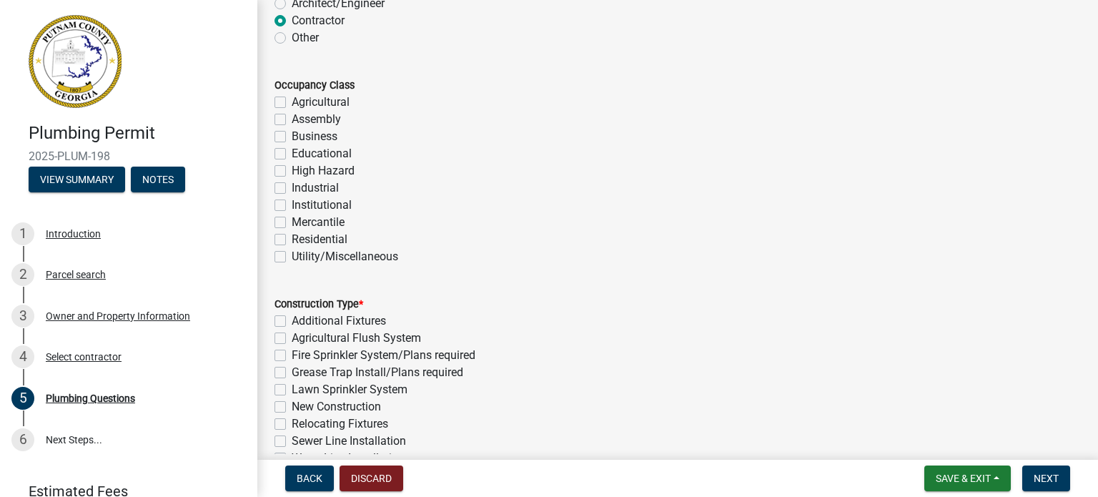
scroll to position [143, 0]
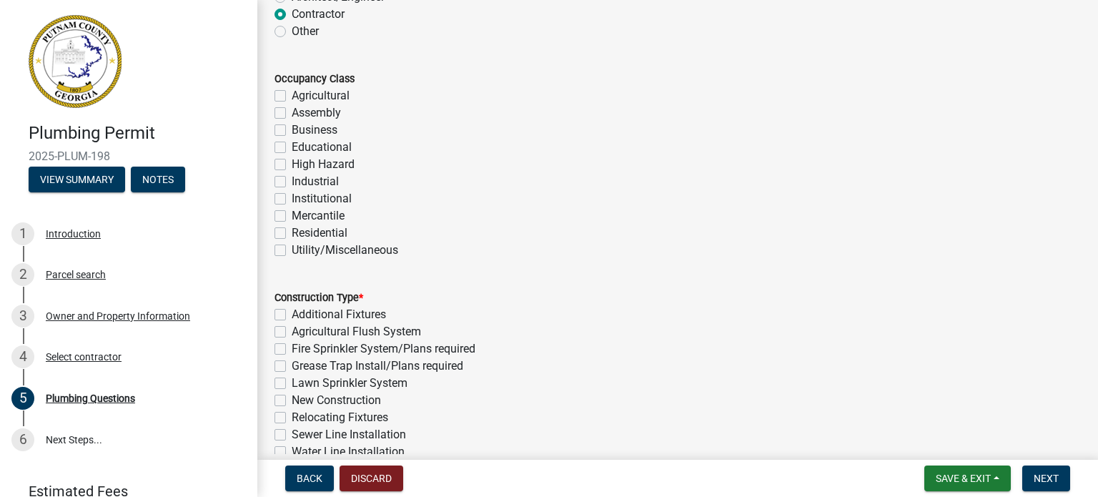
click at [297, 226] on label "Residential" at bounding box center [320, 233] width 56 height 17
click at [297, 226] on input "Residential" at bounding box center [296, 229] width 9 height 9
checkbox input "true"
checkbox input "false"
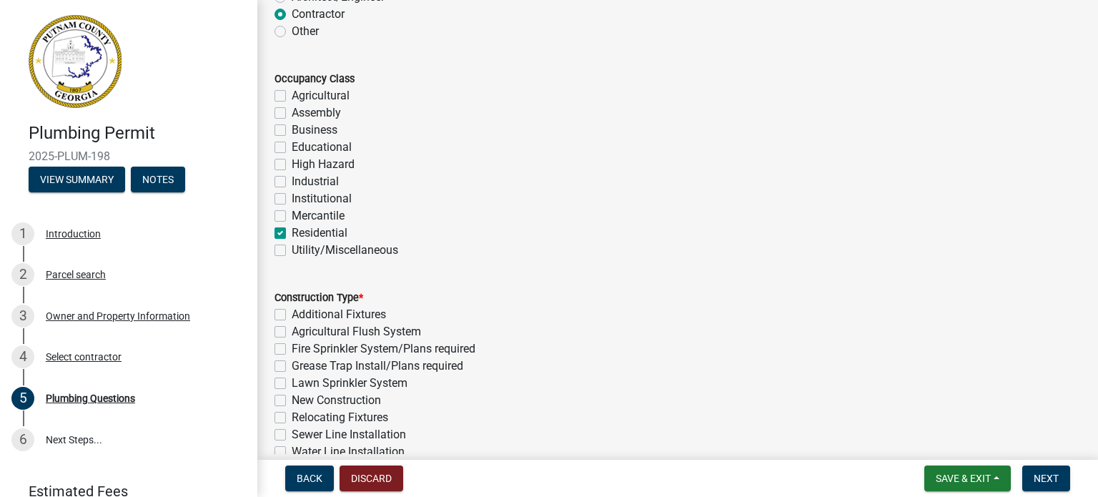
checkbox input "false"
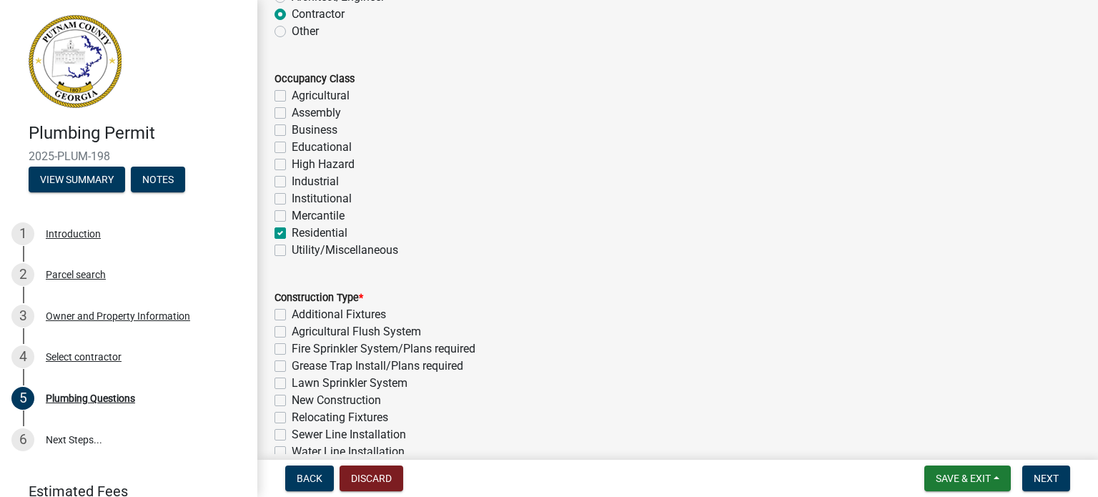
checkbox input "false"
checkbox input "true"
checkbox input "false"
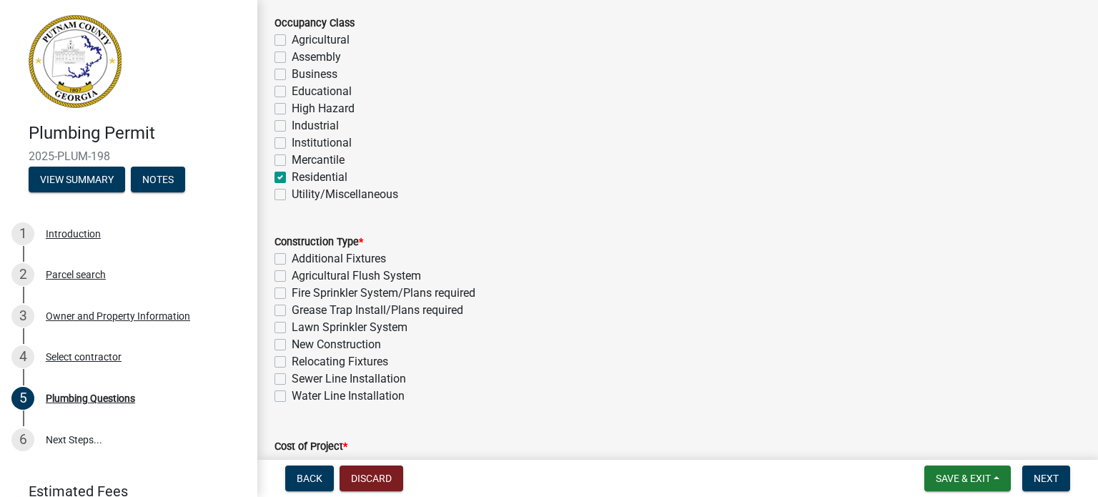
scroll to position [214, 0]
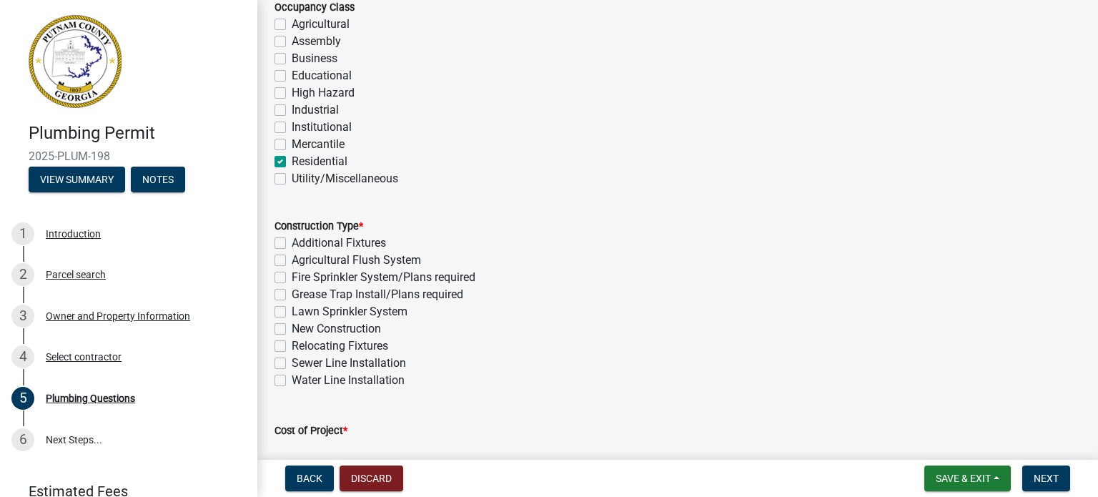
click at [326, 324] on label "New Construction" at bounding box center [336, 328] width 89 height 17
click at [301, 324] on input "New Construction" at bounding box center [296, 324] width 9 height 9
checkbox input "true"
checkbox input "false"
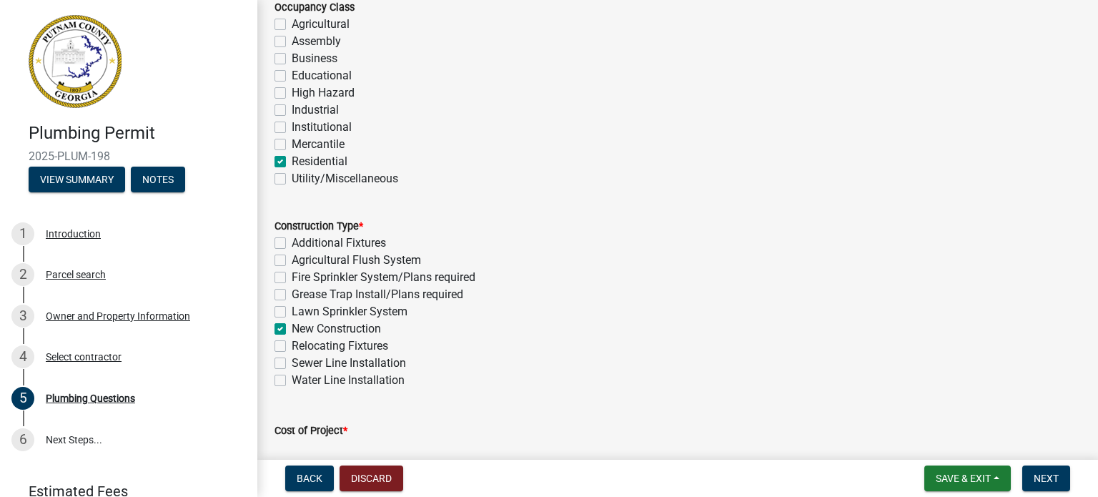
checkbox input "false"
checkbox input "true"
checkbox input "false"
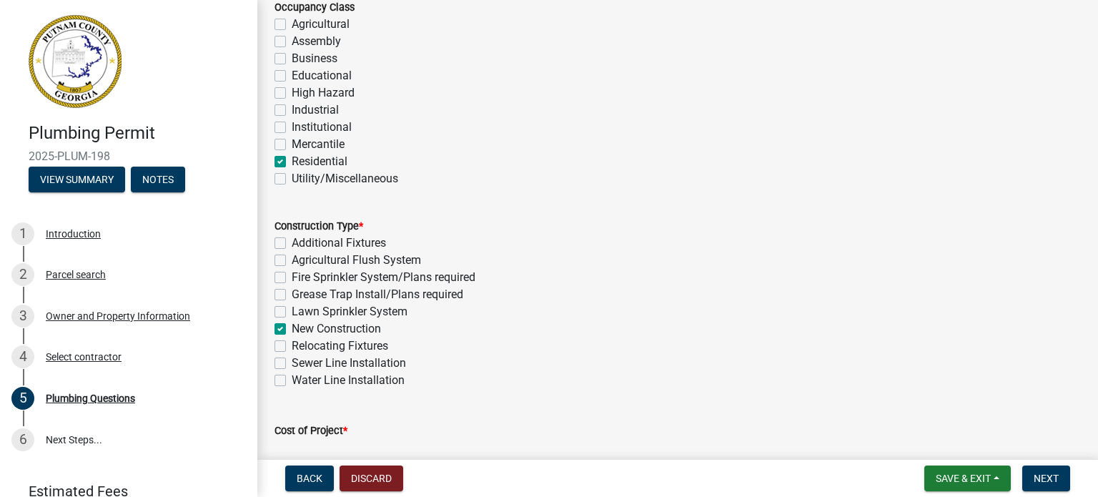
checkbox input "false"
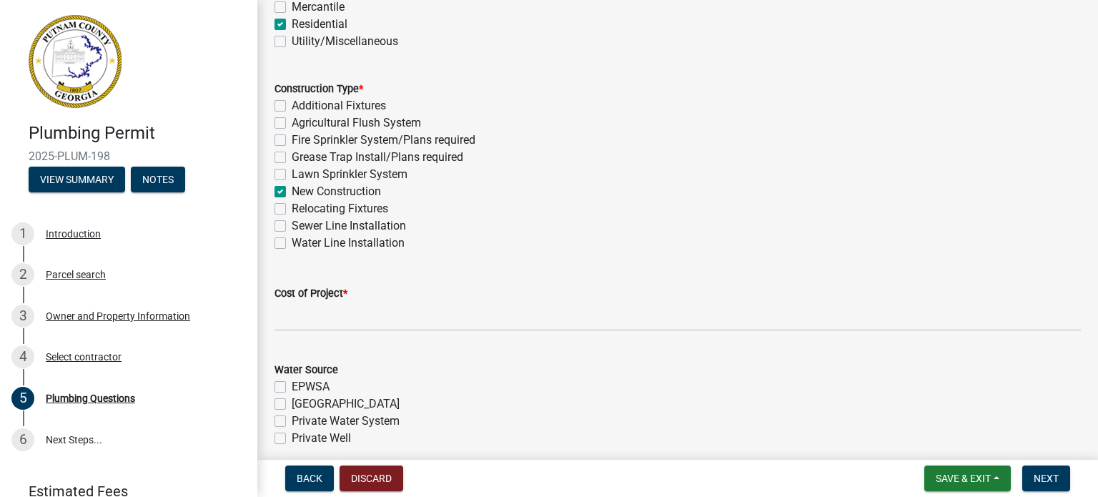
scroll to position [357, 0]
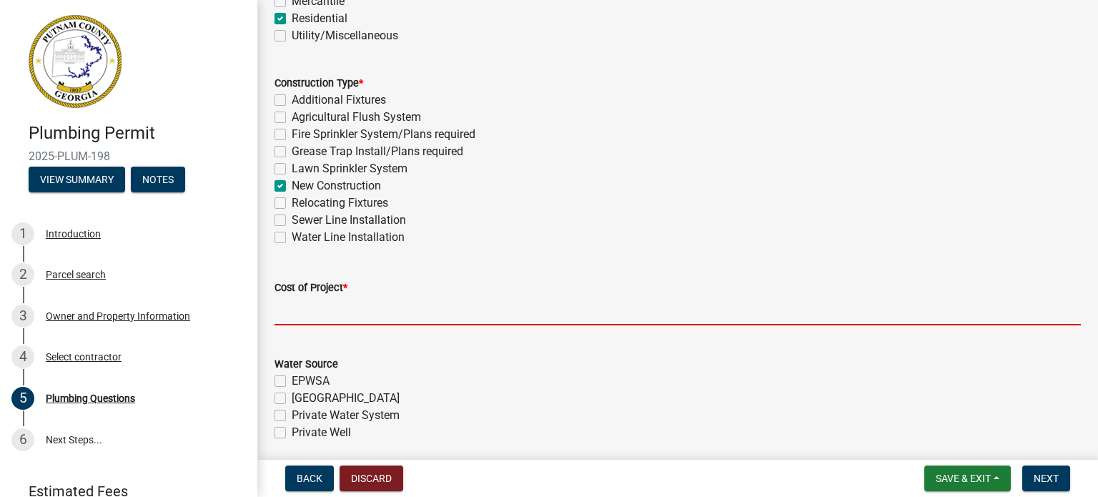
click at [331, 314] on input "text" at bounding box center [678, 310] width 806 height 29
type input "10000"
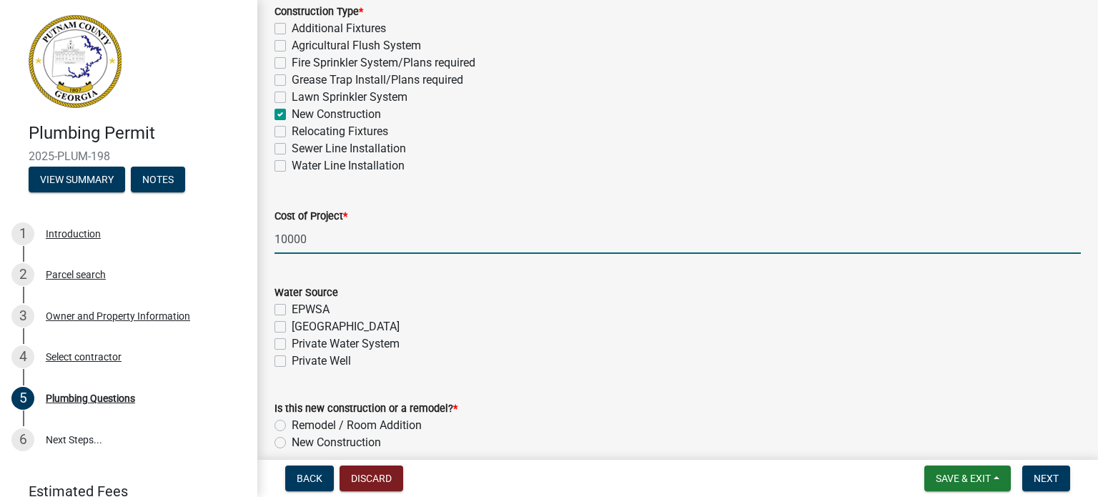
click at [315, 328] on label "[GEOGRAPHIC_DATA]" at bounding box center [346, 326] width 108 height 17
click at [301, 327] on input "[GEOGRAPHIC_DATA]" at bounding box center [296, 322] width 9 height 9
checkbox input "true"
checkbox input "false"
checkbox input "true"
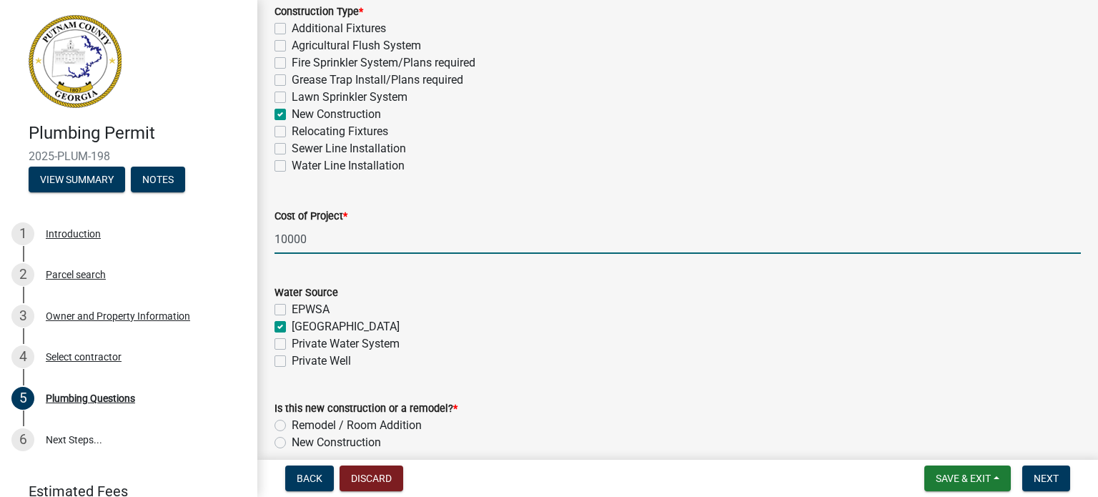
checkbox input "false"
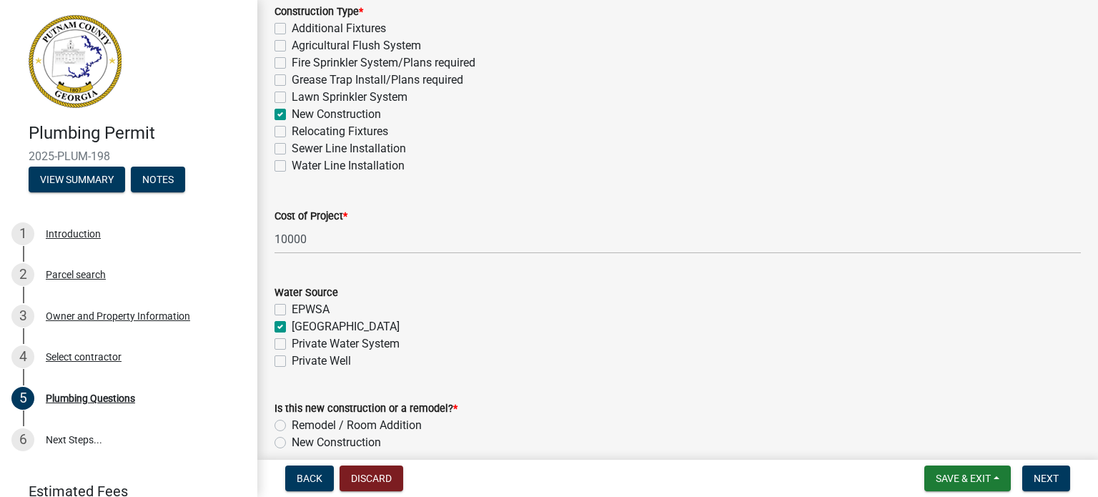
scroll to position [500, 0]
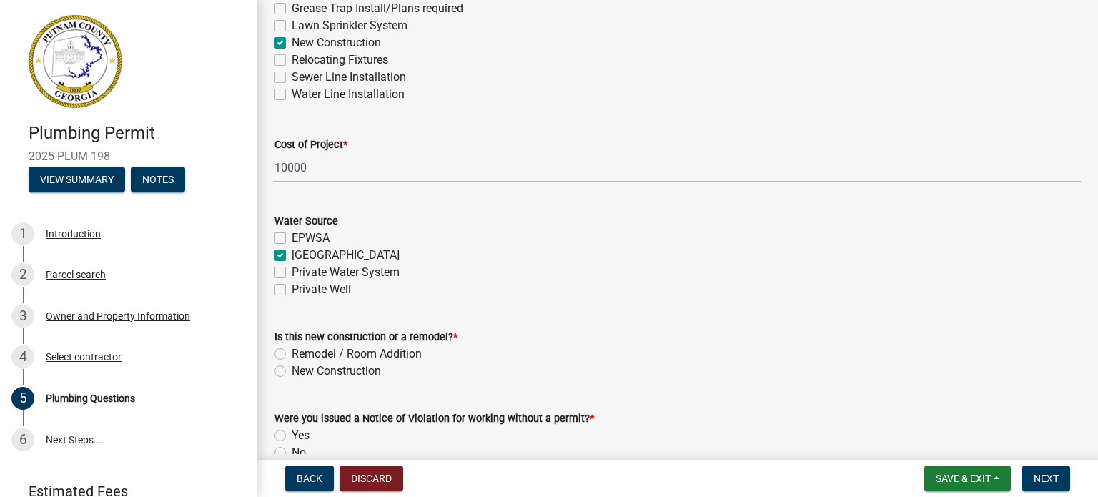
click at [310, 375] on label "New Construction" at bounding box center [336, 370] width 89 height 17
click at [301, 372] on input "New Construction" at bounding box center [296, 366] width 9 height 9
radio input "true"
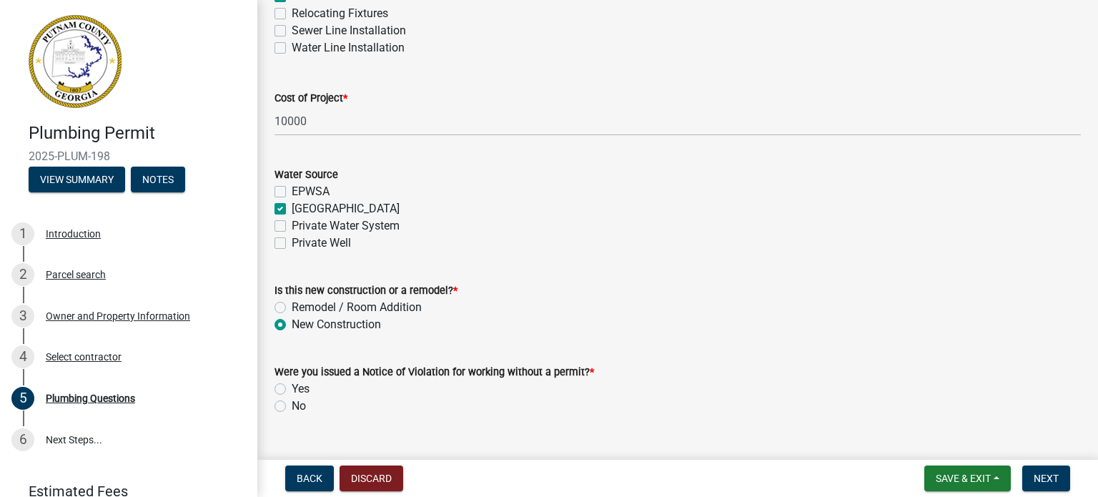
scroll to position [572, 0]
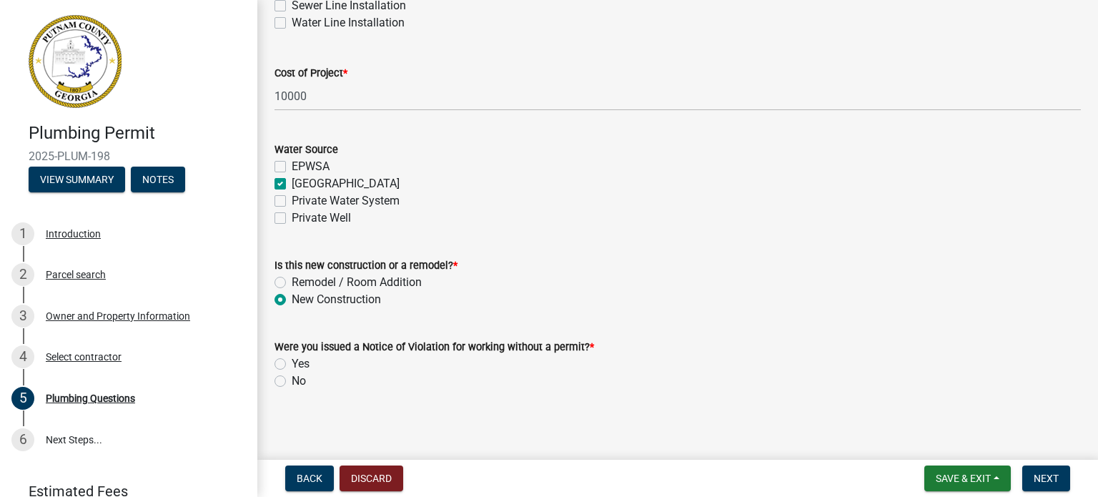
click at [298, 381] on label "No" at bounding box center [299, 381] width 14 height 17
click at [298, 381] on input "No" at bounding box center [296, 377] width 9 height 9
radio input "true"
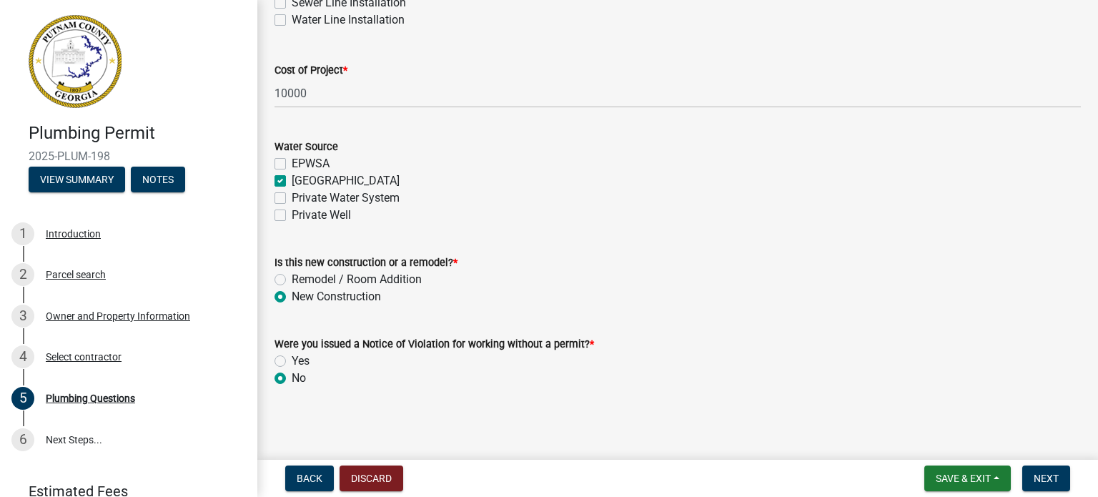
scroll to position [576, 0]
click at [1050, 478] on span "Next" at bounding box center [1046, 478] width 25 height 11
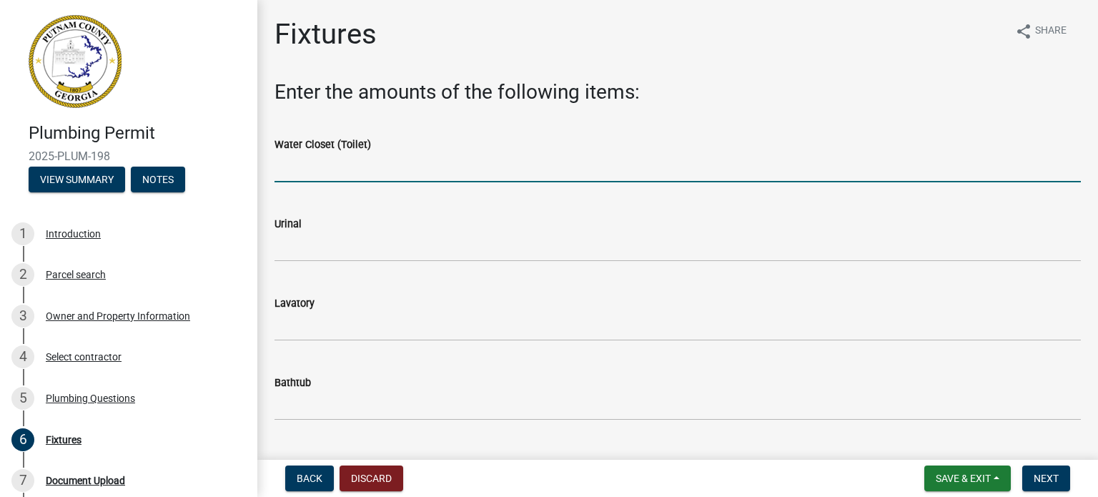
click at [478, 164] on input "text" at bounding box center [678, 167] width 806 height 29
type input "3"
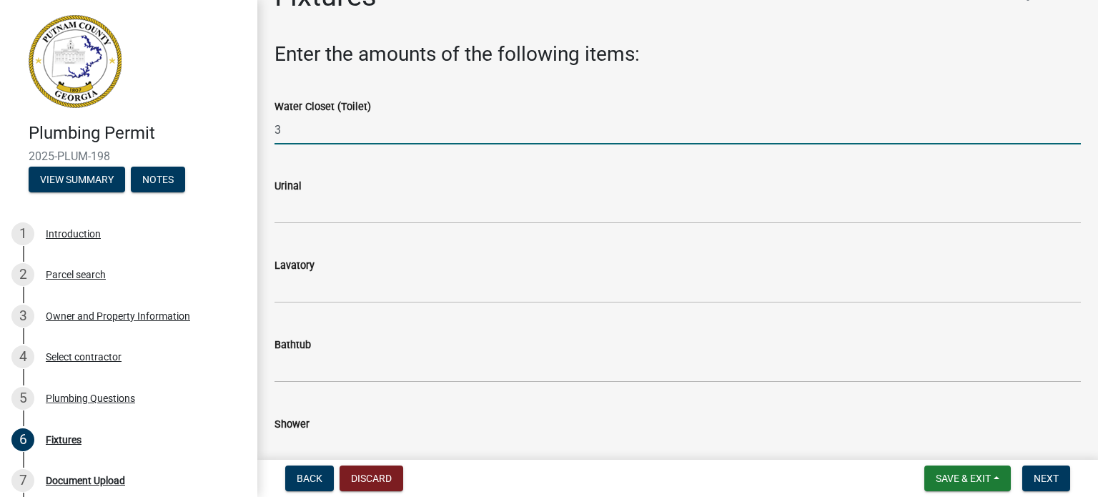
scroll to position [71, 0]
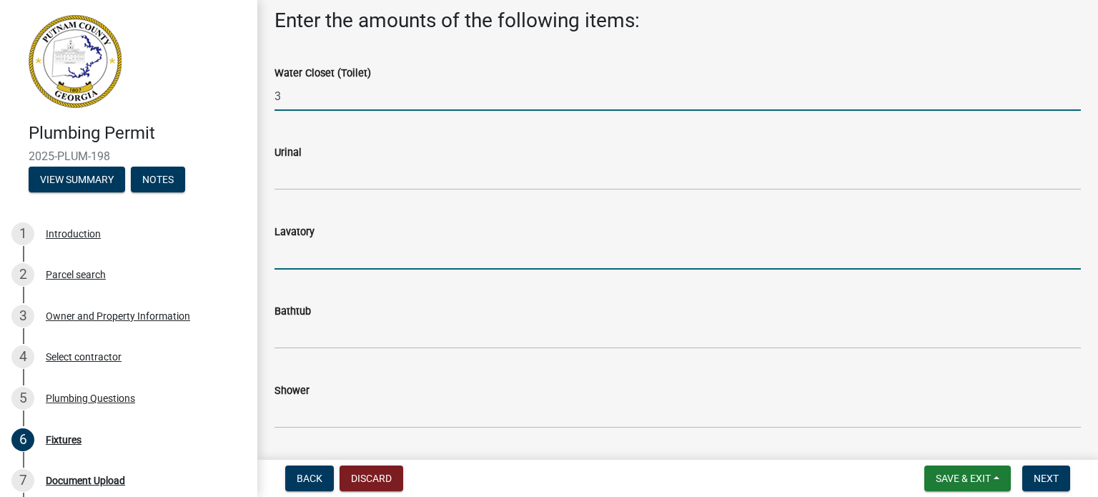
click at [355, 240] on input "text" at bounding box center [678, 254] width 806 height 29
click at [356, 104] on input "3" at bounding box center [678, 96] width 806 height 29
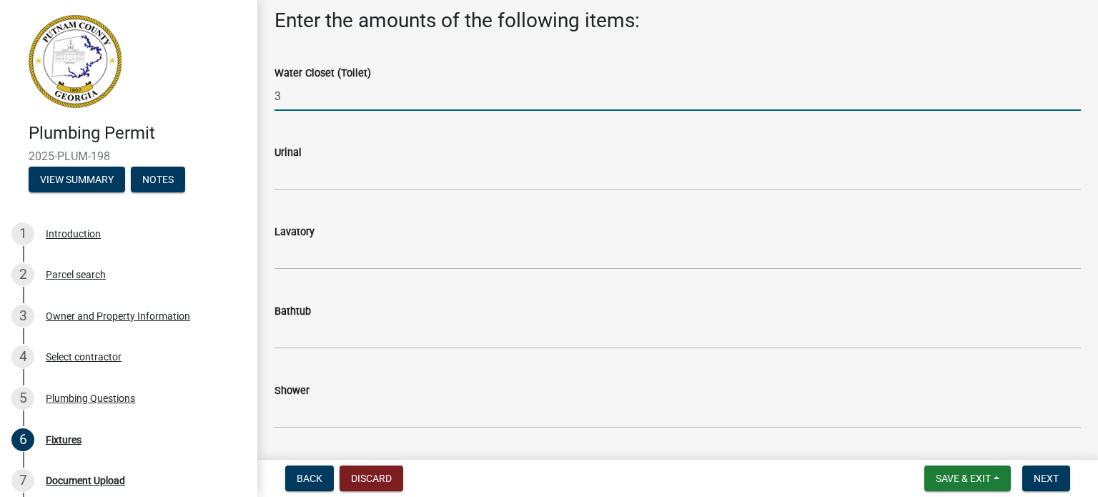
click at [322, 114] on wm-data-entity-input "Water Closet (Toilet) 3" at bounding box center [678, 83] width 806 height 79
click at [320, 108] on input "3" at bounding box center [678, 96] width 806 height 29
drag, startPoint x: 393, startPoint y: 102, endPoint x: 375, endPoint y: 107, distance: 19.3
click at [393, 102] on input "text" at bounding box center [678, 96] width 806 height 29
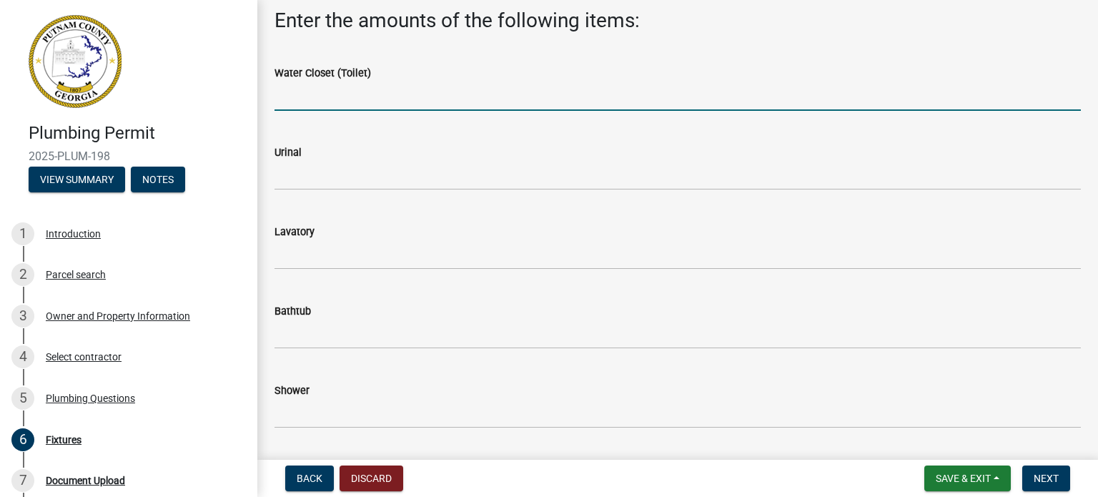
click at [289, 94] on input "text" at bounding box center [678, 96] width 806 height 29
type input "2"
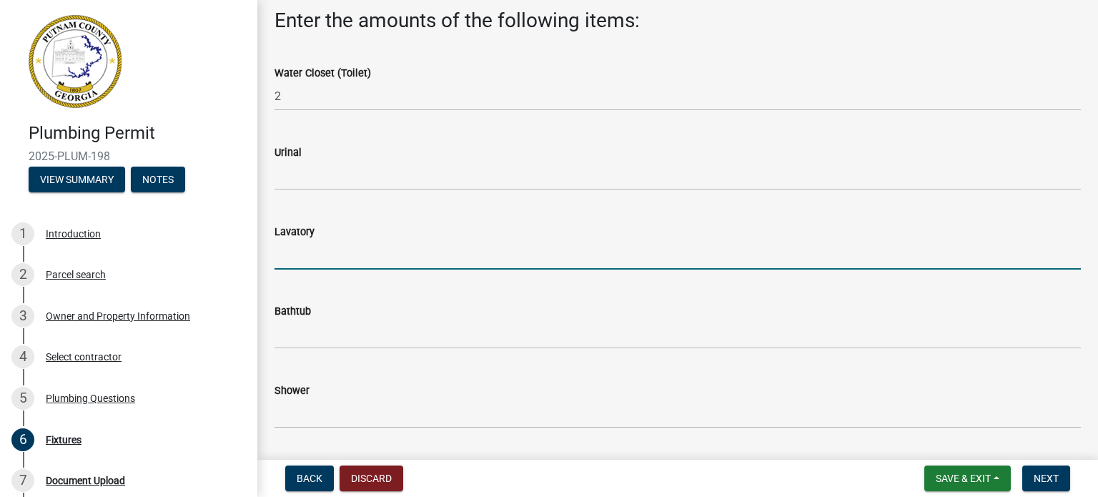
click at [474, 257] on input "text" at bounding box center [678, 254] width 806 height 29
type input "3"
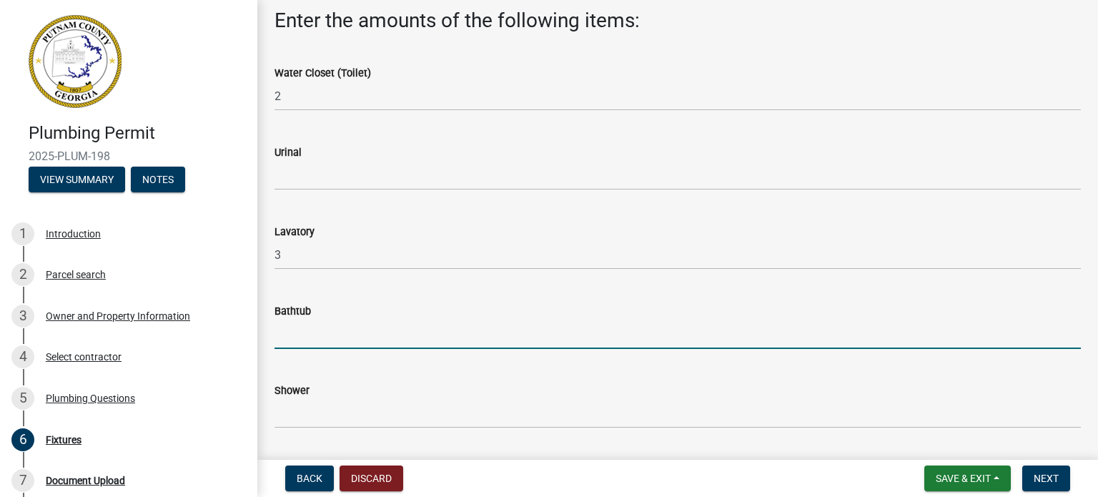
click at [367, 343] on input "text" at bounding box center [678, 334] width 806 height 29
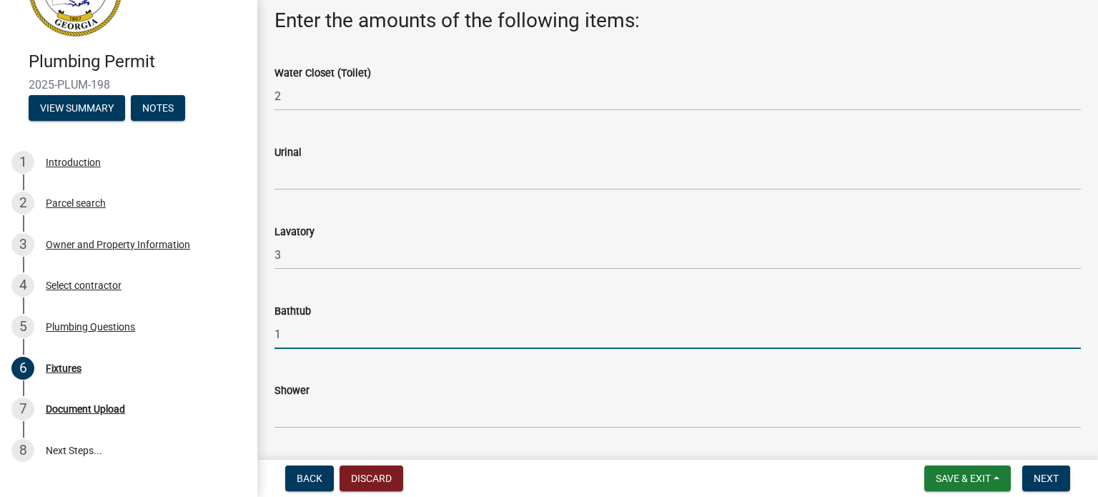
type input "1"
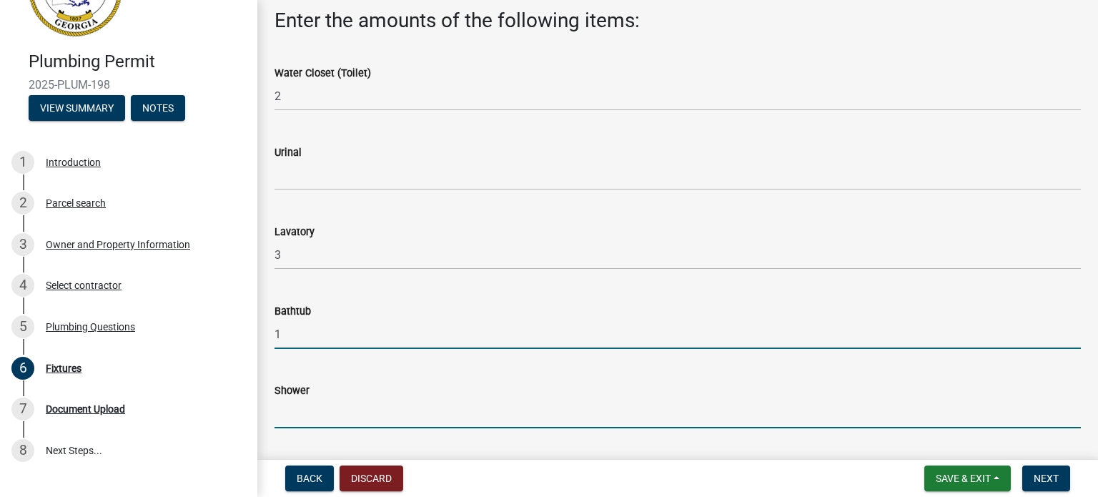
drag, startPoint x: 317, startPoint y: 420, endPoint x: 309, endPoint y: 425, distance: 9.6
click at [317, 420] on input "text" at bounding box center [678, 413] width 806 height 29
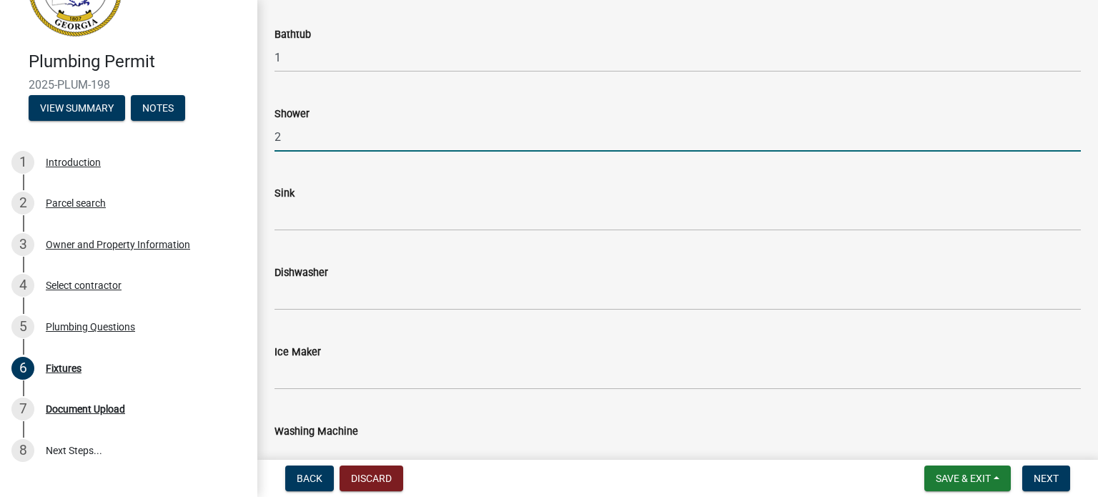
scroll to position [357, 0]
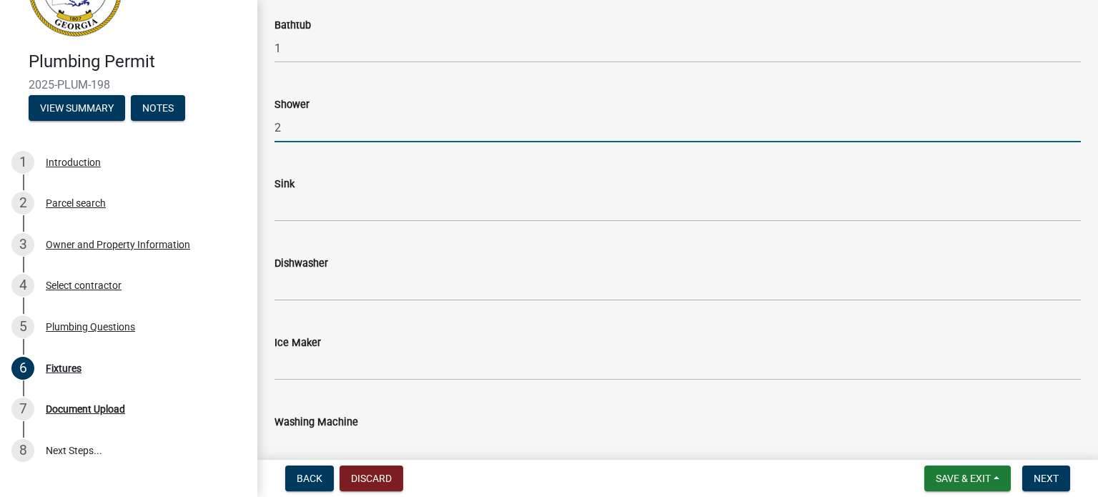
type input "2"
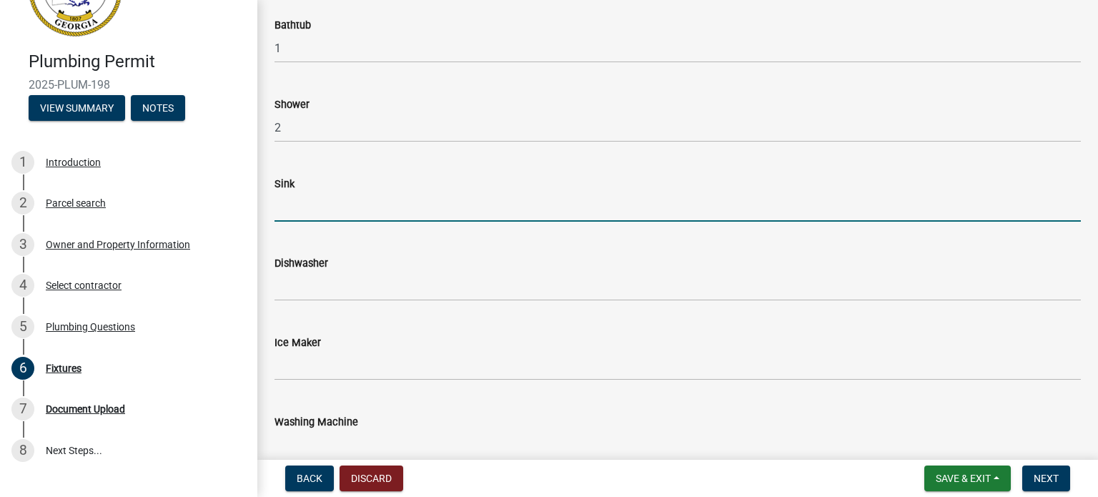
click at [319, 194] on input "text" at bounding box center [678, 206] width 806 height 29
type input "1"
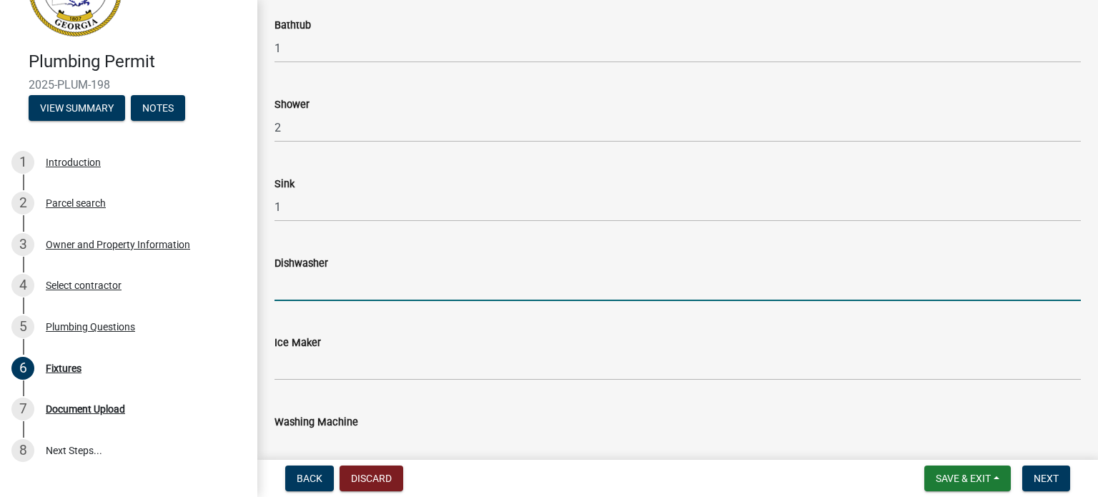
drag, startPoint x: 326, startPoint y: 286, endPoint x: 327, endPoint y: 295, distance: 9.4
click at [326, 286] on input "text" at bounding box center [678, 286] width 806 height 29
type input "1"
drag, startPoint x: 355, startPoint y: 340, endPoint x: 355, endPoint y: 350, distance: 10.0
click at [355, 345] on div "Ice Maker" at bounding box center [678, 342] width 806 height 17
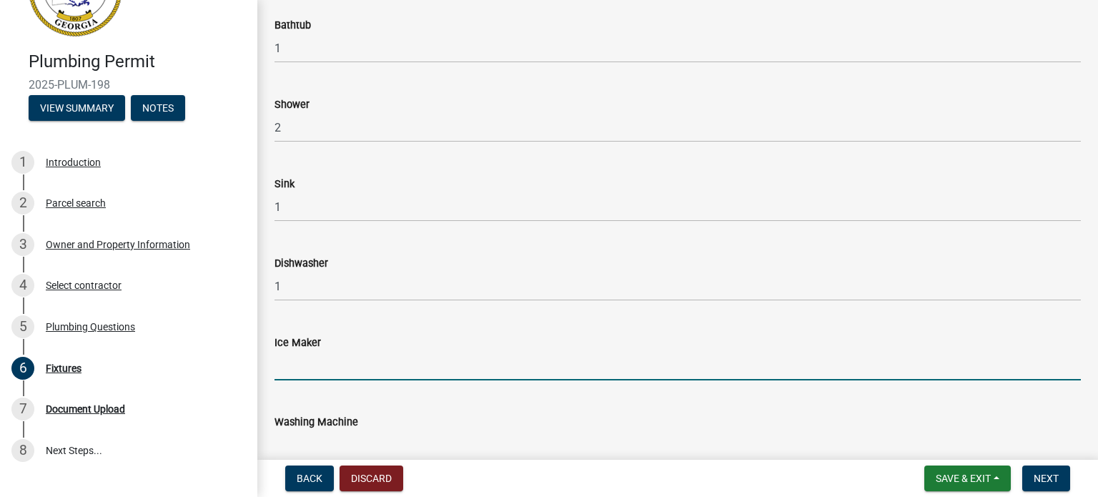
click at [357, 355] on input "text" at bounding box center [678, 365] width 806 height 29
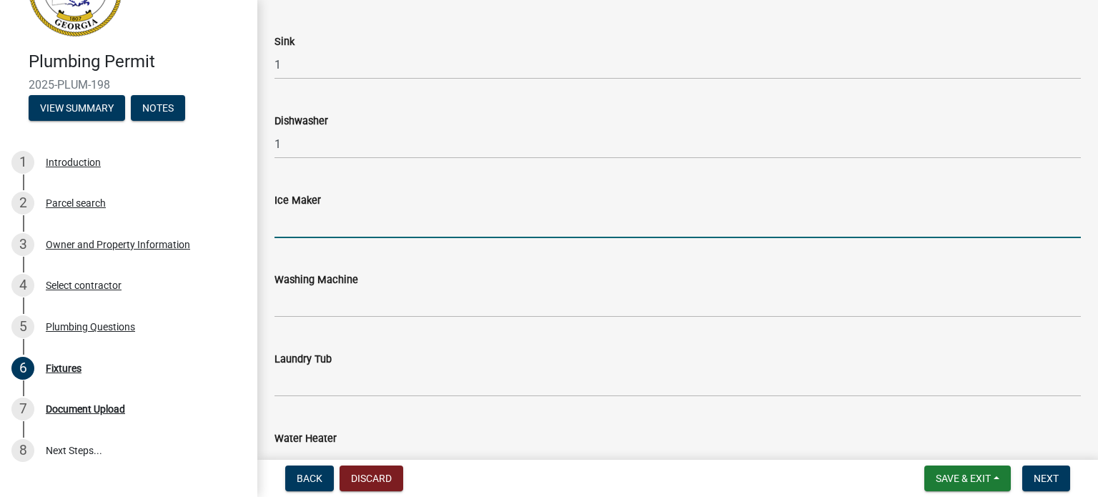
scroll to position [500, 0]
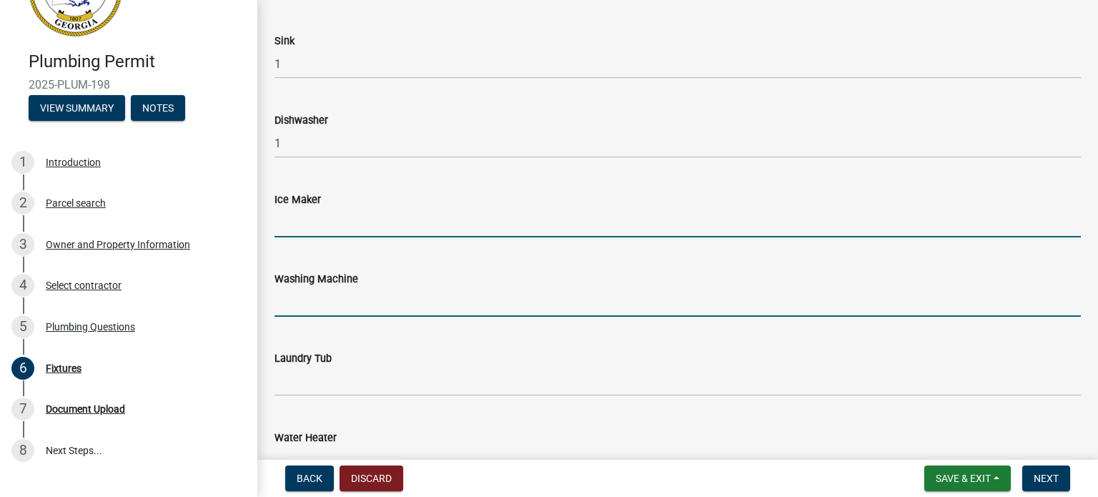
click at [345, 303] on input "text" at bounding box center [678, 301] width 806 height 29
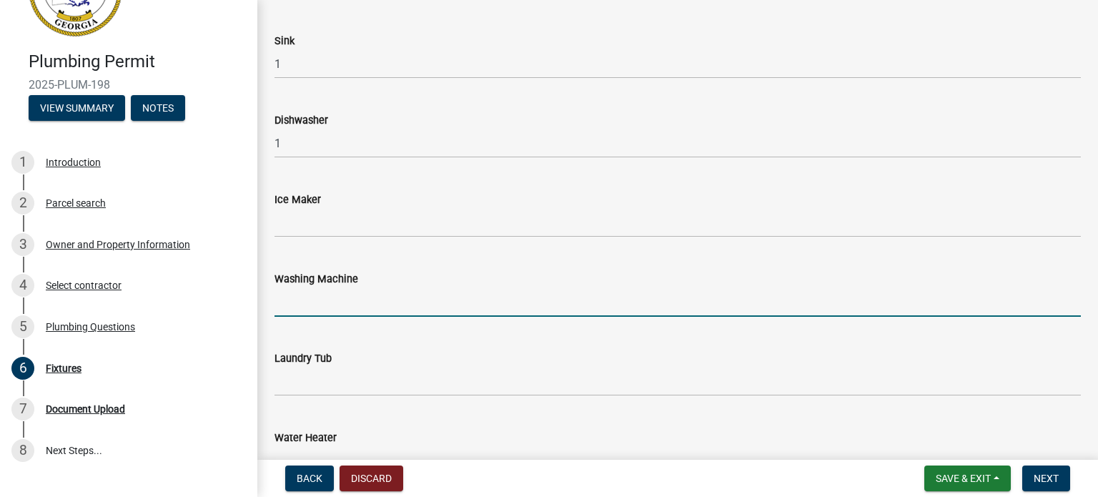
type input "1"
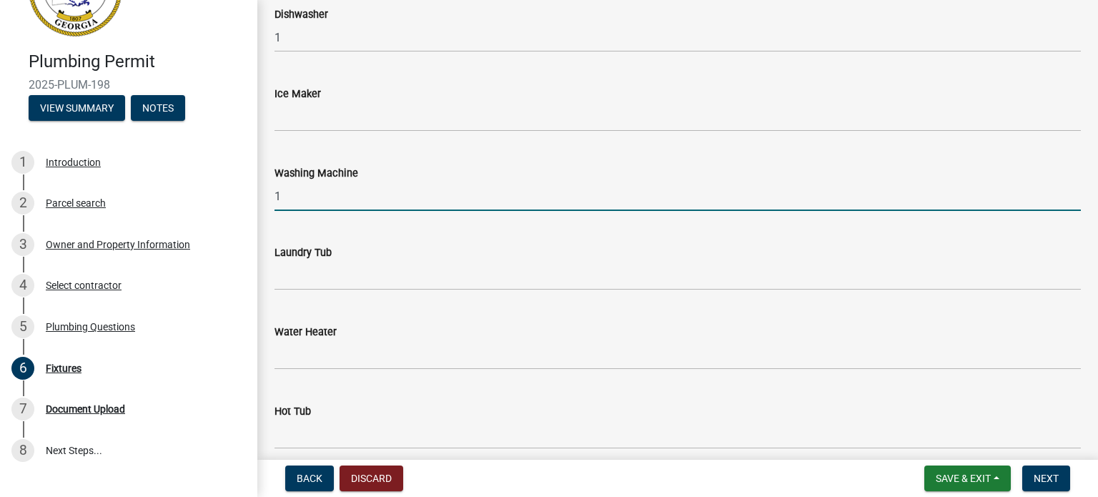
scroll to position [643, 0]
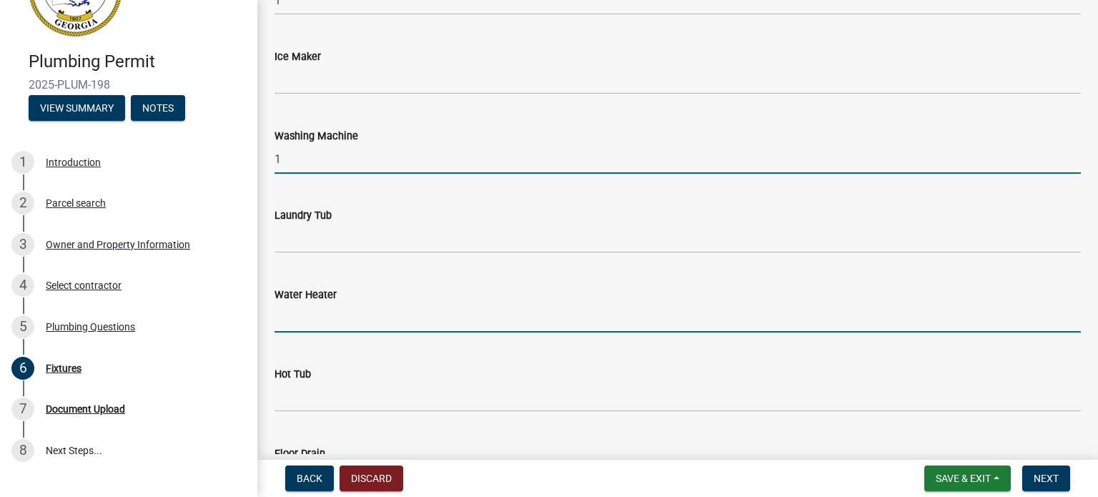
click at [355, 318] on input "text" at bounding box center [678, 317] width 806 height 29
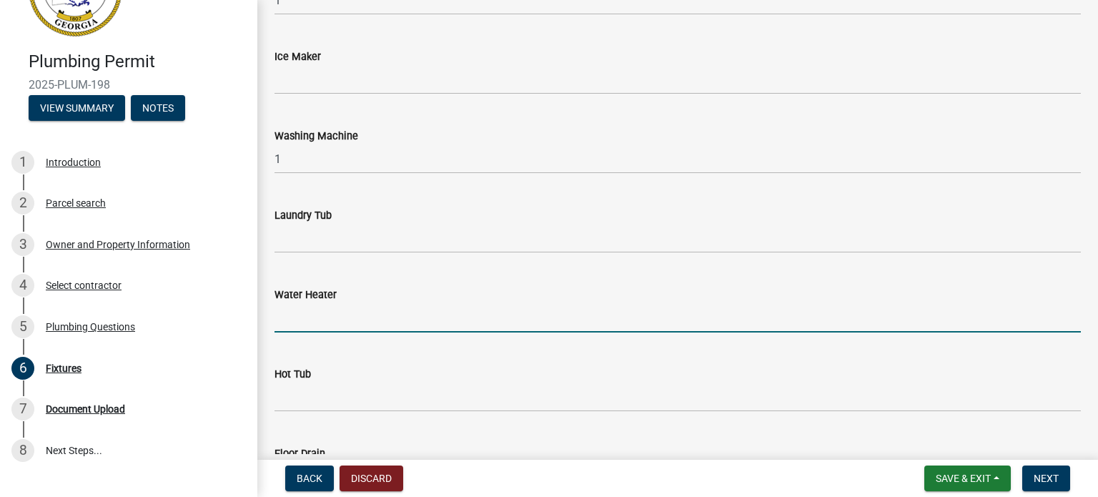
type input "1"
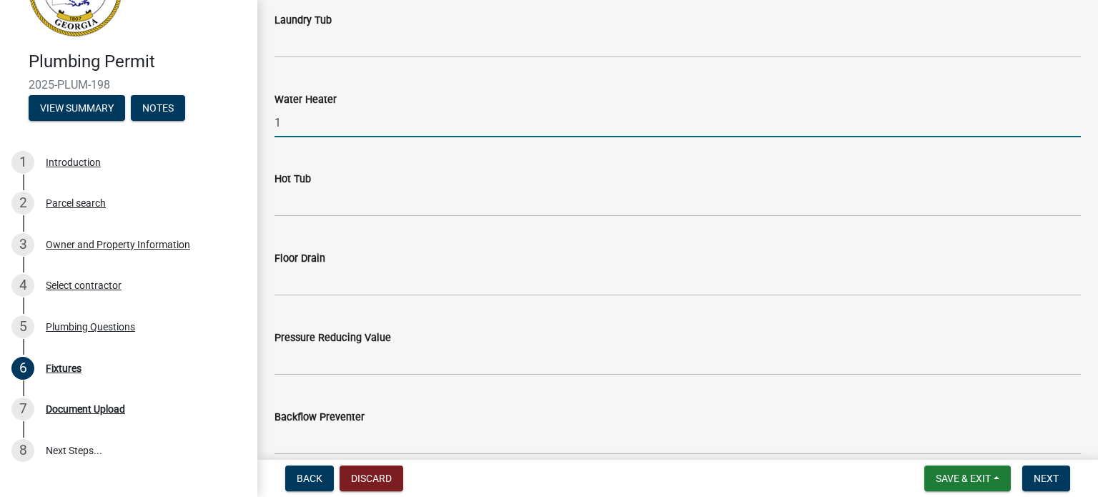
scroll to position [858, 0]
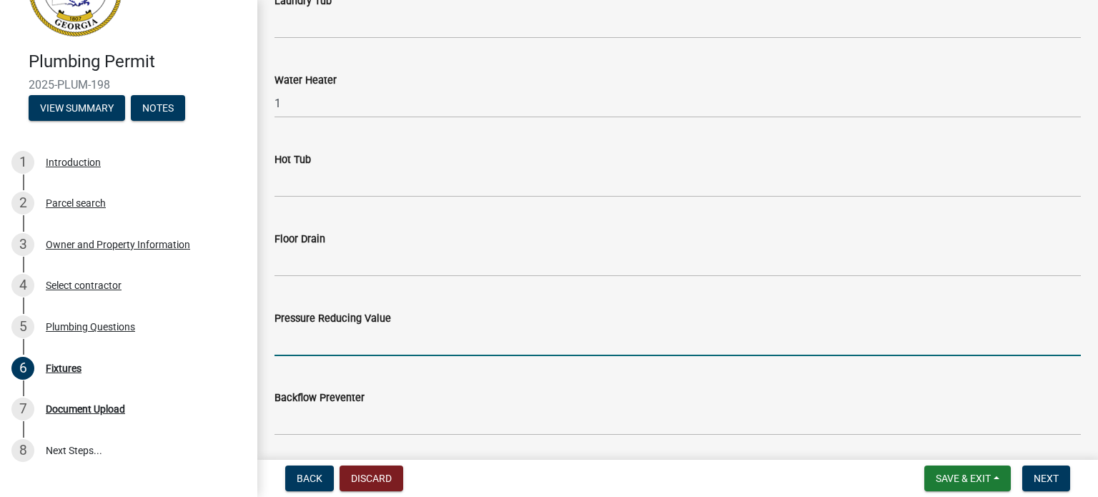
click at [358, 334] on input "text" at bounding box center [678, 341] width 806 height 29
type input "1"
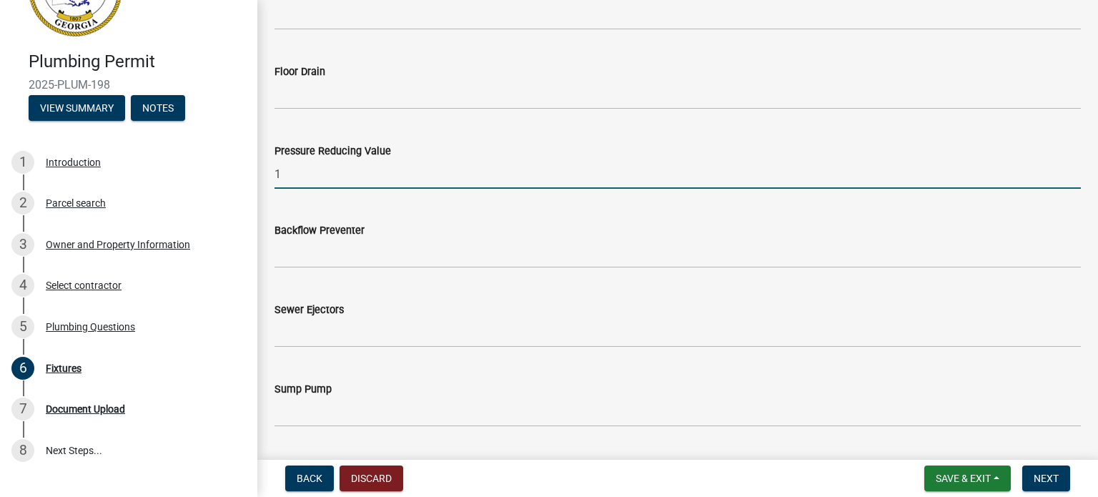
scroll to position [1072, 0]
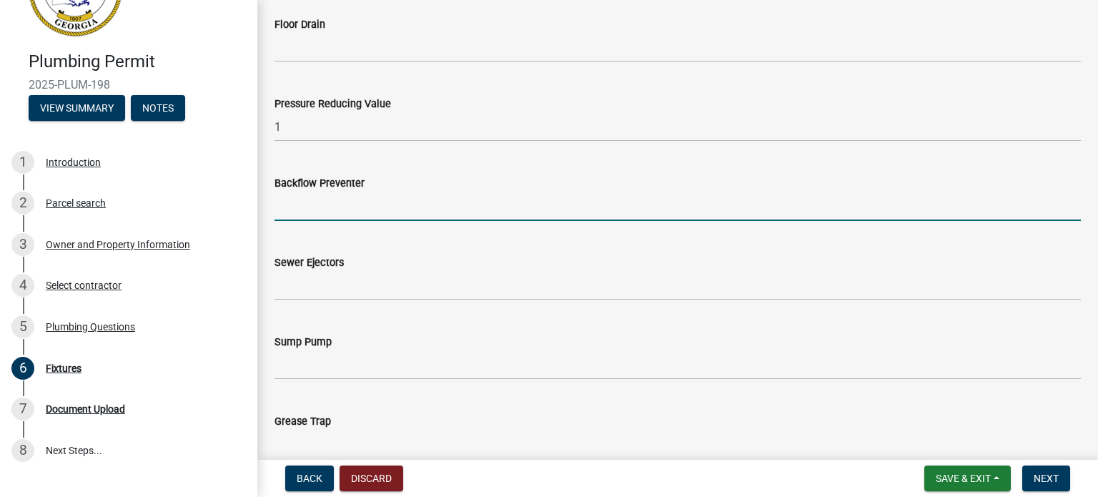
click at [344, 214] on input "text" at bounding box center [678, 206] width 806 height 29
type input "2"
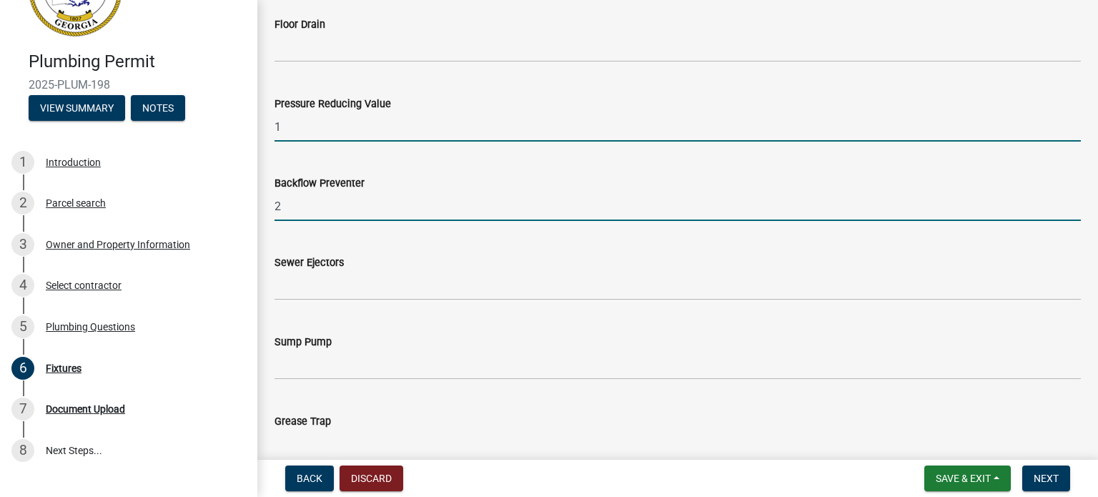
click at [322, 128] on input "1" at bounding box center [678, 126] width 806 height 29
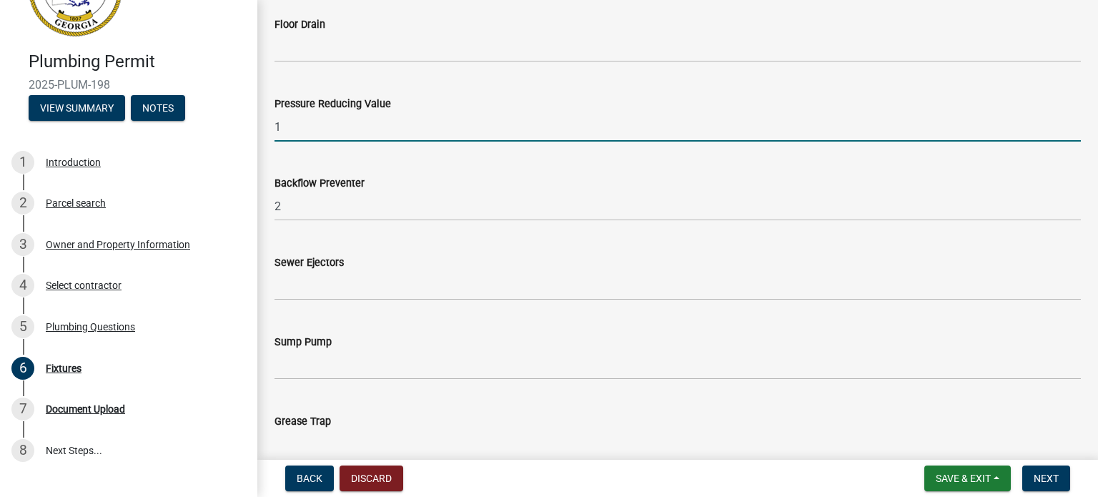
click at [322, 128] on input "1" at bounding box center [678, 126] width 806 height 29
type input "="
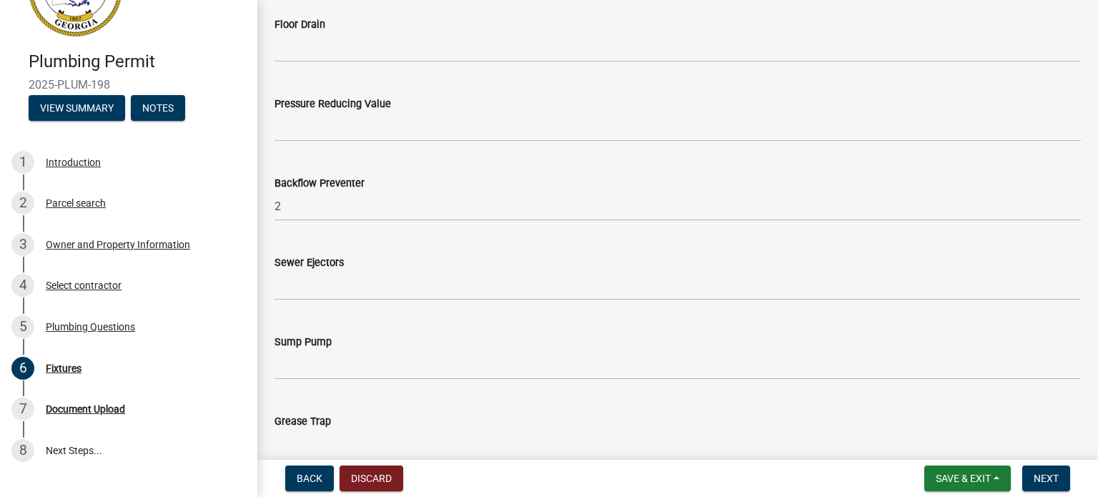
click at [648, 157] on div "Backflow Preventer 2" at bounding box center [678, 187] width 806 height 66
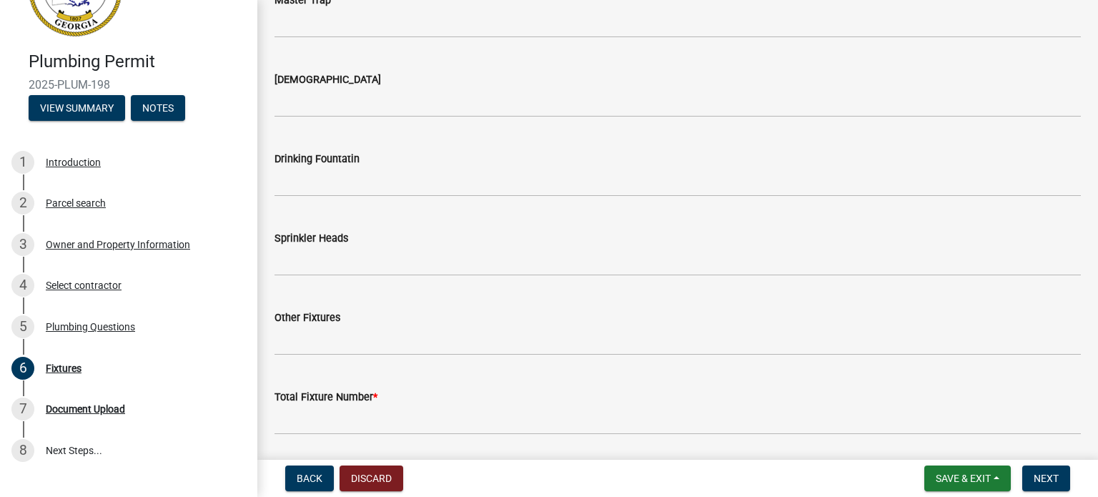
scroll to position [1622, 0]
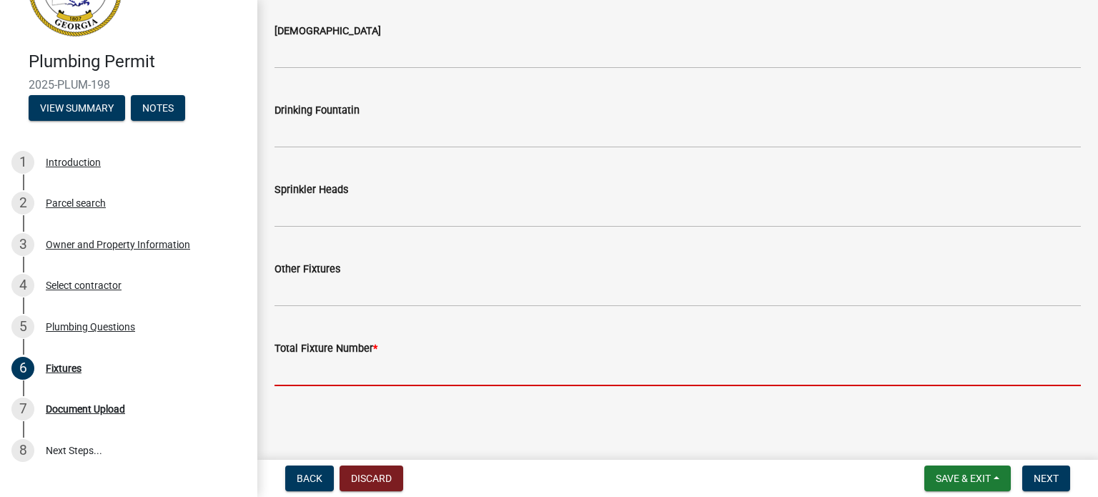
click at [380, 362] on input "text" at bounding box center [678, 371] width 806 height 29
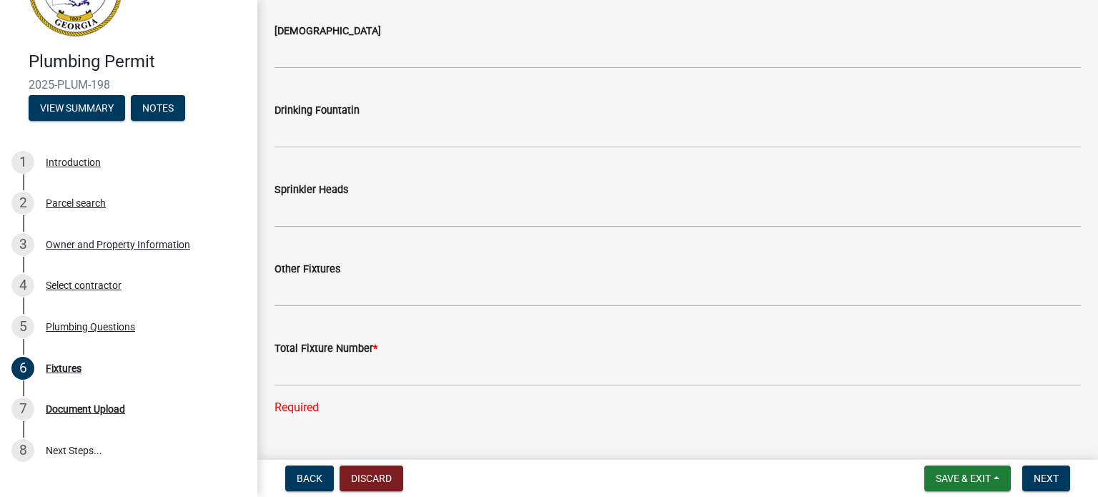
click at [293, 334] on div "Total Fixture Number * Required" at bounding box center [678, 368] width 806 height 97
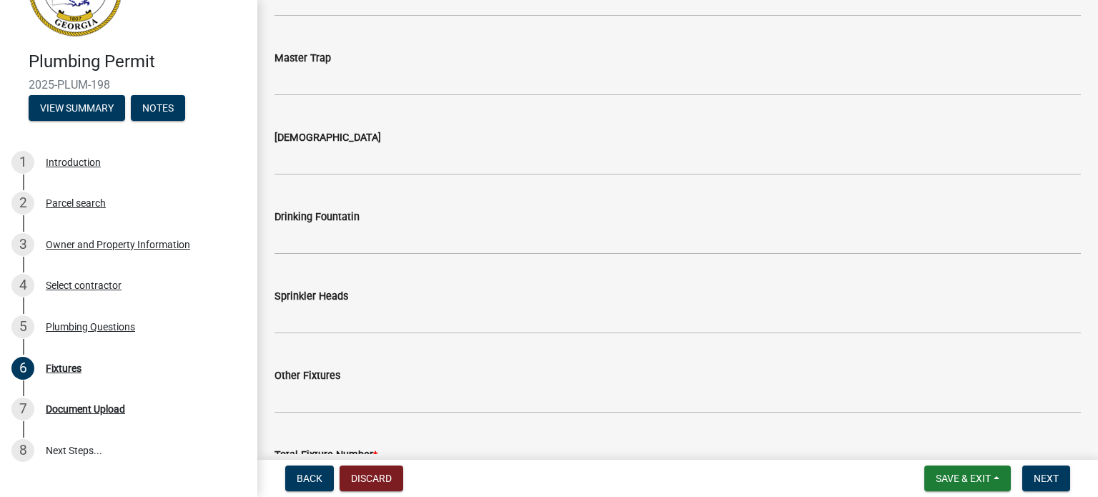
scroll to position [1650, 0]
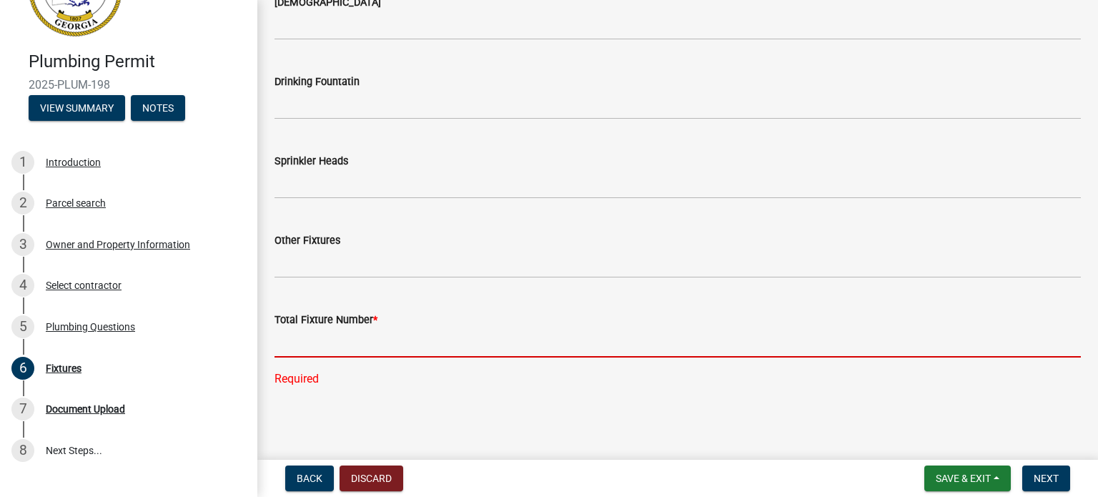
click at [331, 347] on input "text" at bounding box center [678, 342] width 806 height 29
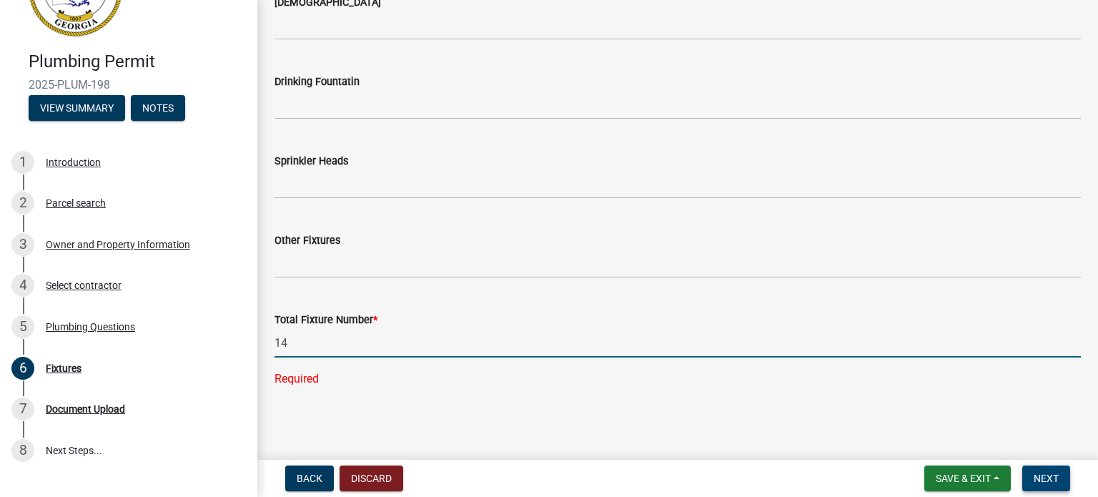
type input "14"
click at [1047, 478] on span "Next" at bounding box center [1046, 478] width 25 height 11
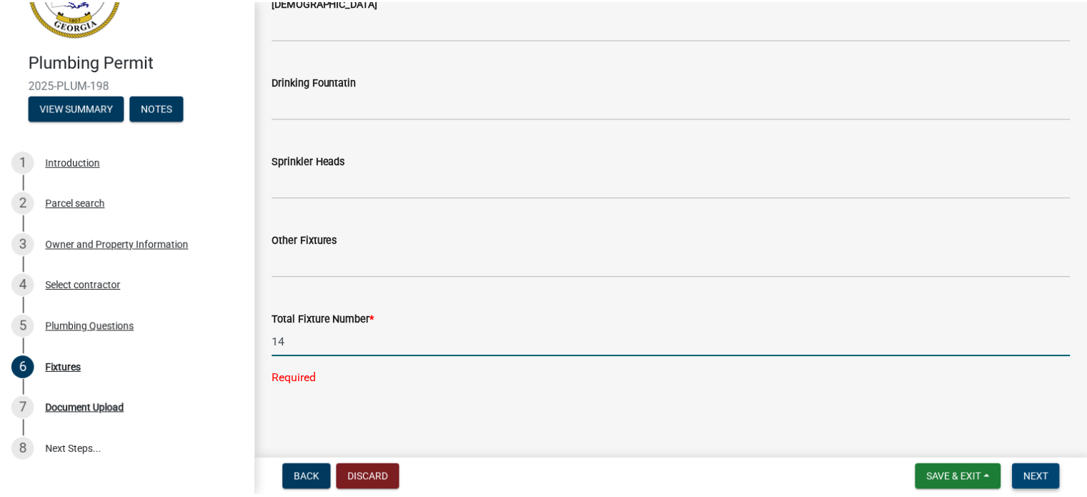
scroll to position [0, 0]
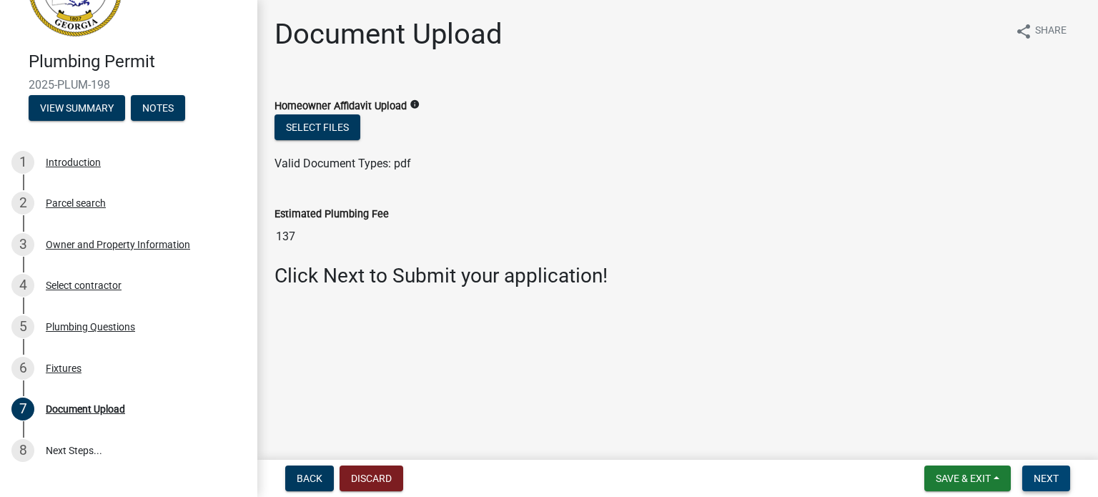
click at [1054, 477] on span "Next" at bounding box center [1046, 478] width 25 height 11
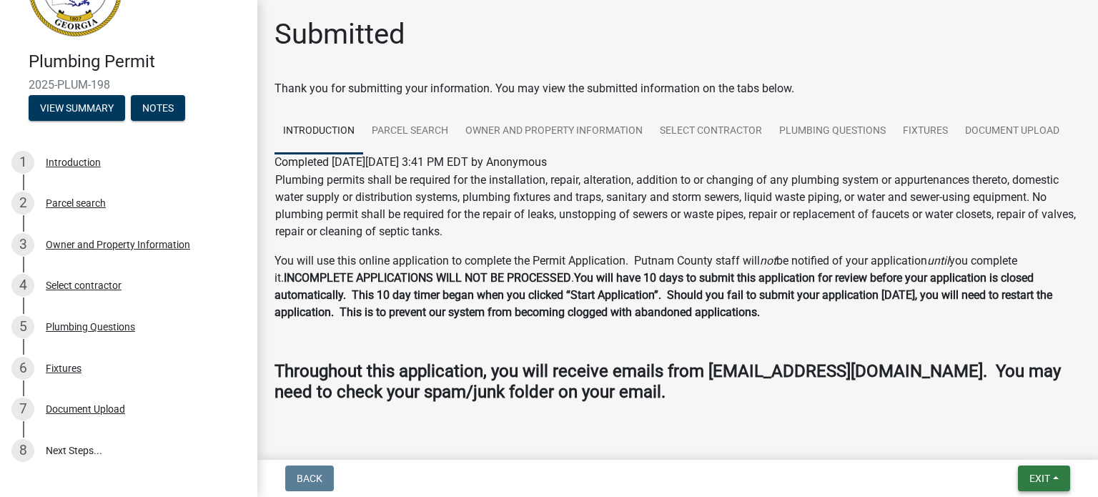
click at [1045, 477] on span "Exit" at bounding box center [1040, 478] width 21 height 11
click at [1010, 444] on button "Save & Exit" at bounding box center [1014, 441] width 114 height 34
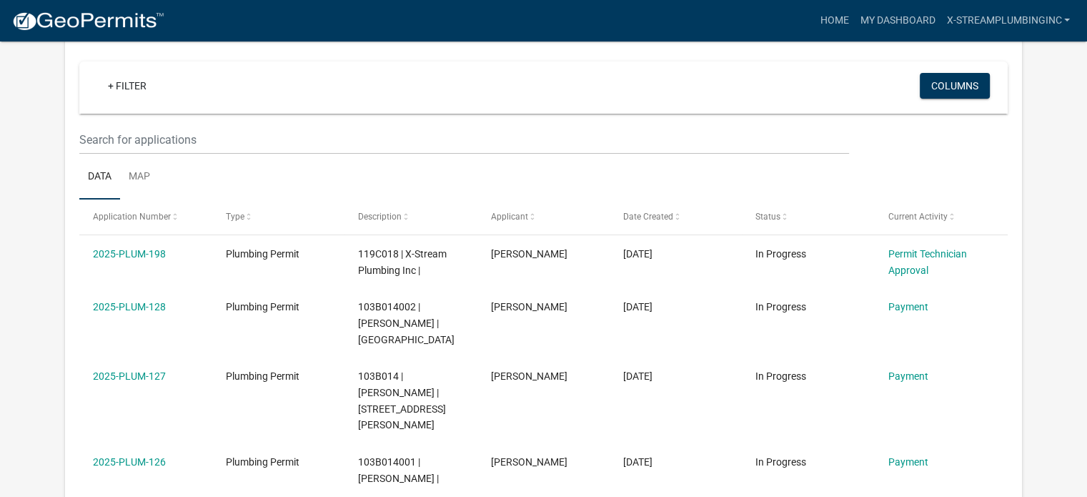
scroll to position [143, 0]
